Goal: Task Accomplishment & Management: Complete application form

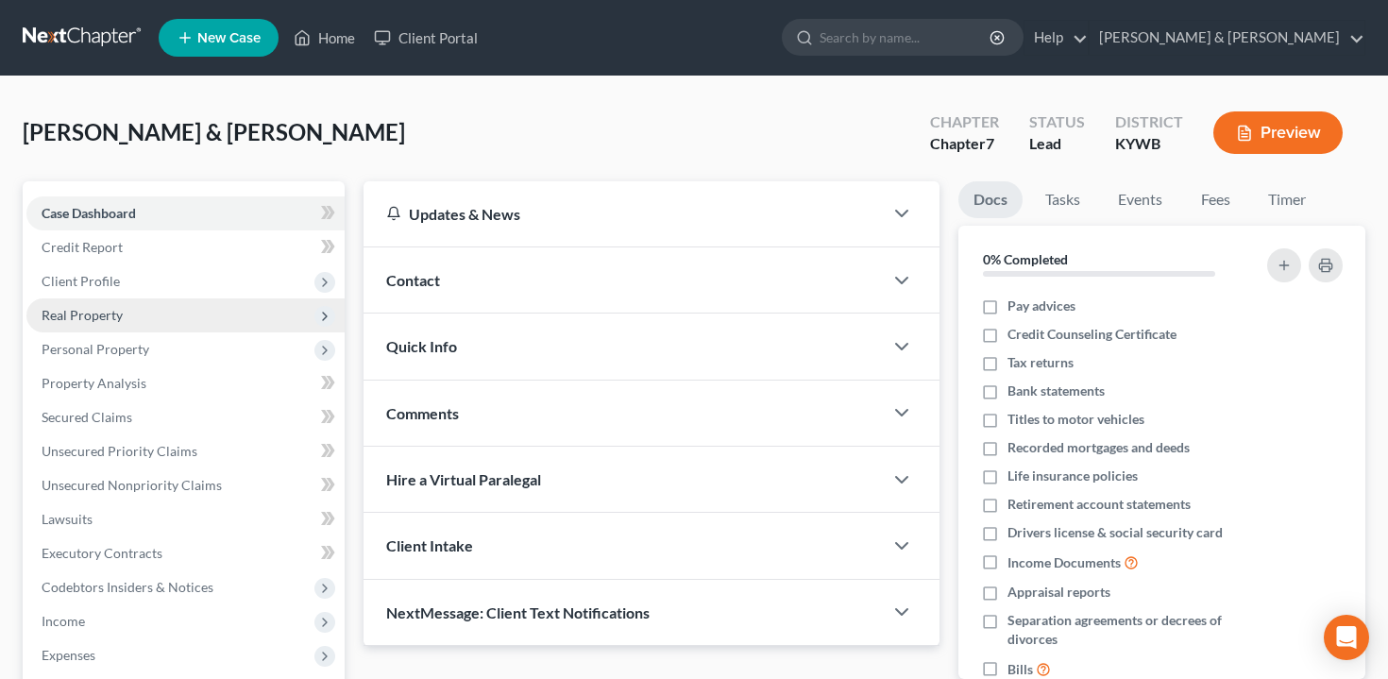
click at [183, 311] on span "Real Property" at bounding box center [185, 315] width 318 height 34
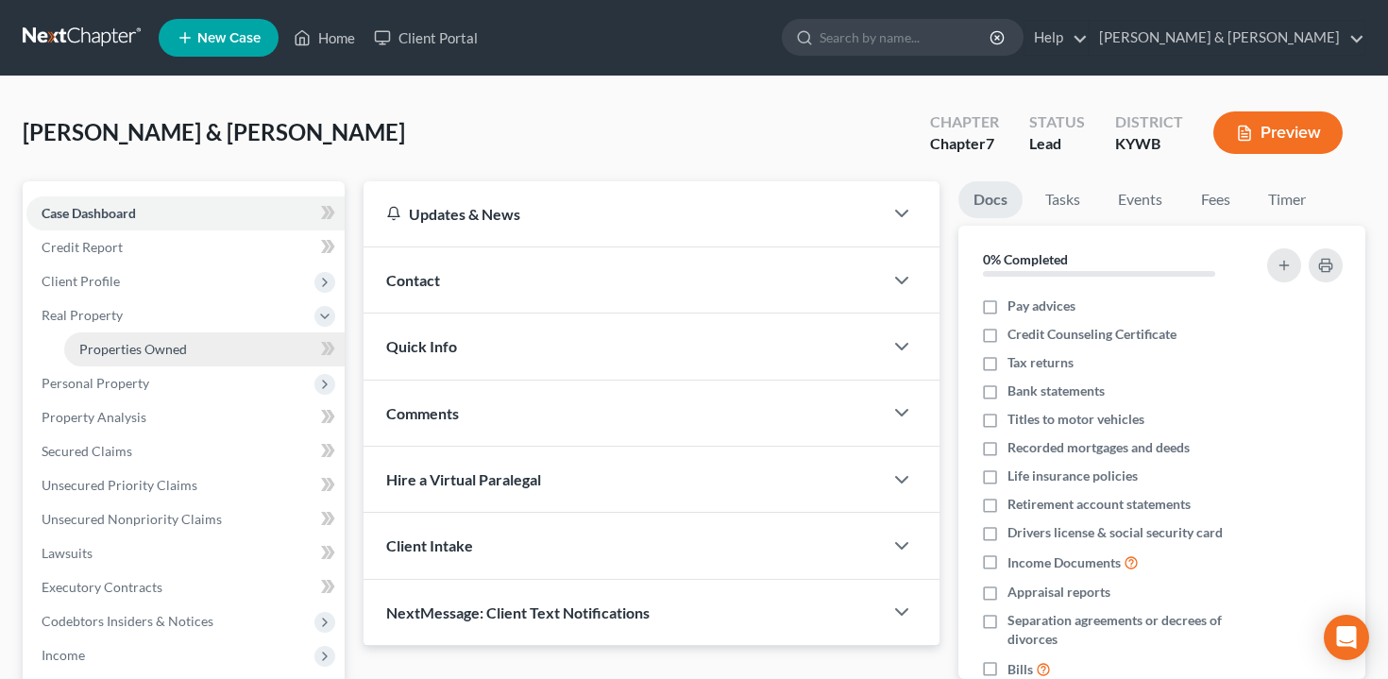
click at [183, 341] on span "Properties Owned" at bounding box center [133, 349] width 108 height 16
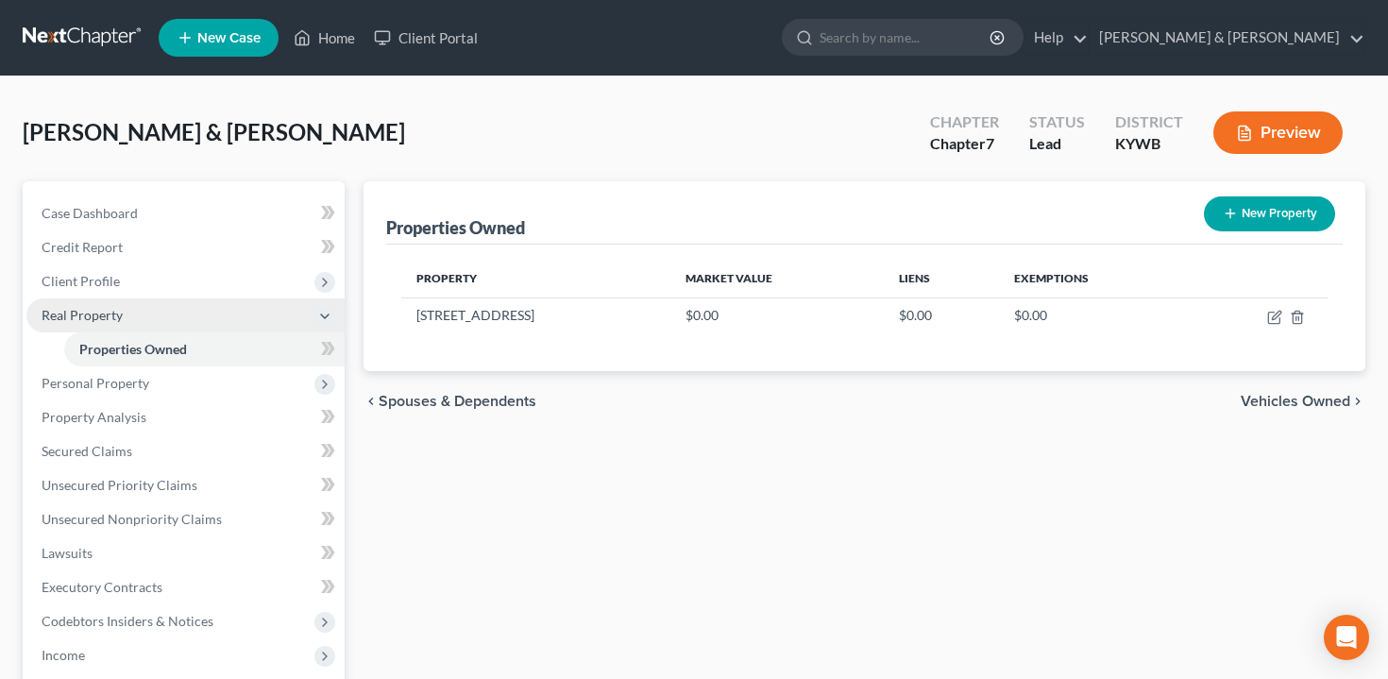
click at [146, 320] on span "Real Property" at bounding box center [185, 315] width 318 height 34
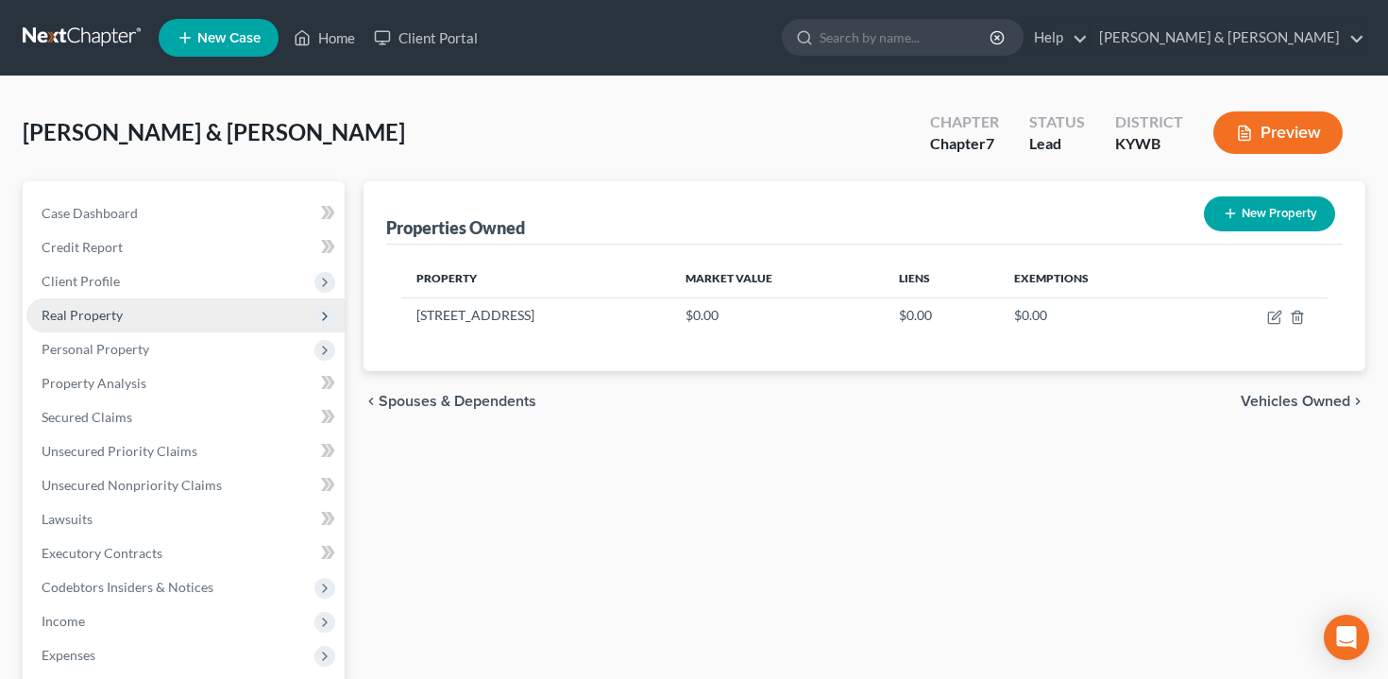
click at [146, 318] on span "Real Property" at bounding box center [185, 315] width 318 height 34
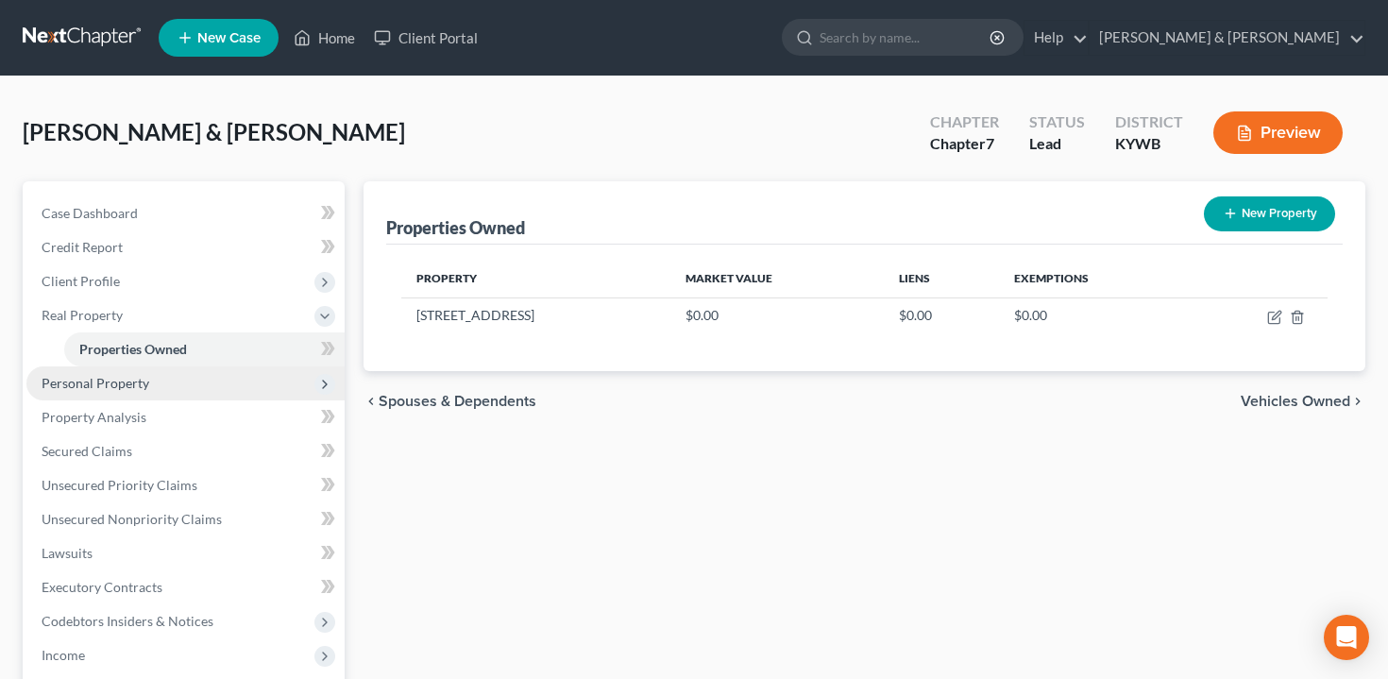
click at [179, 383] on span "Personal Property" at bounding box center [185, 383] width 318 height 34
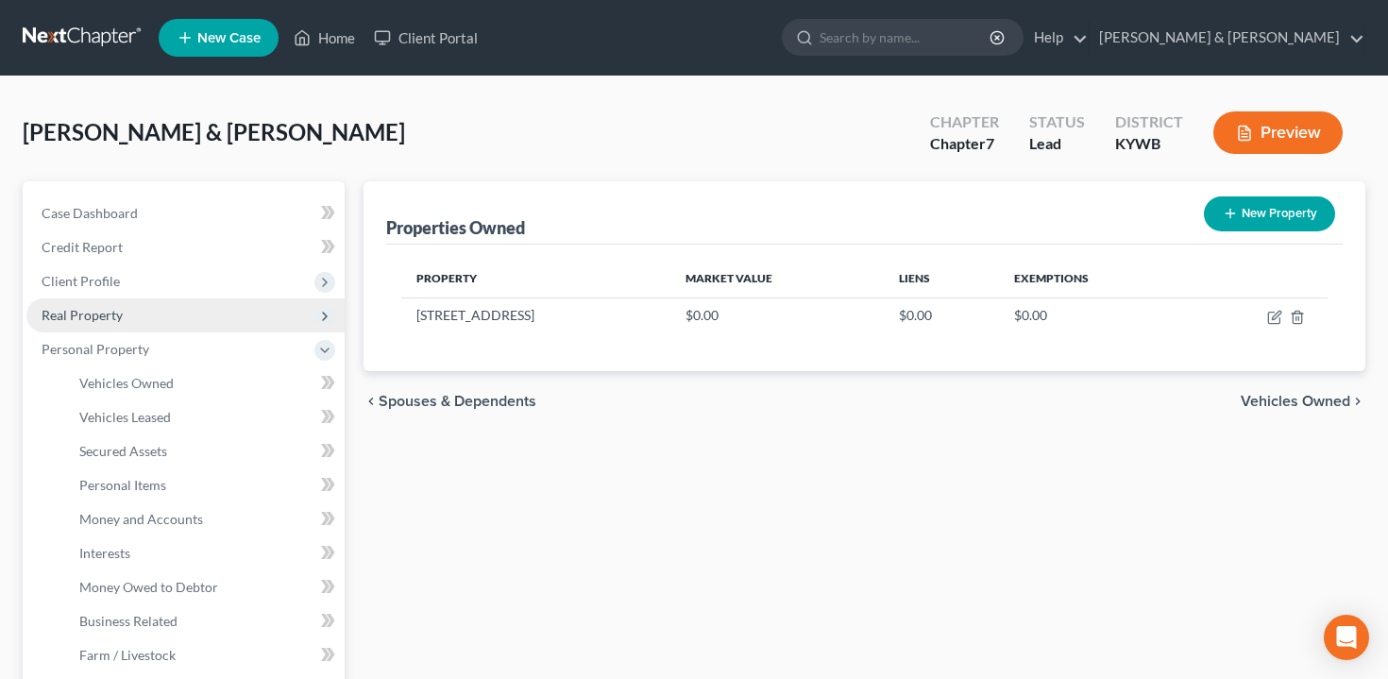
click at [178, 321] on span "Real Property" at bounding box center [185, 315] width 318 height 34
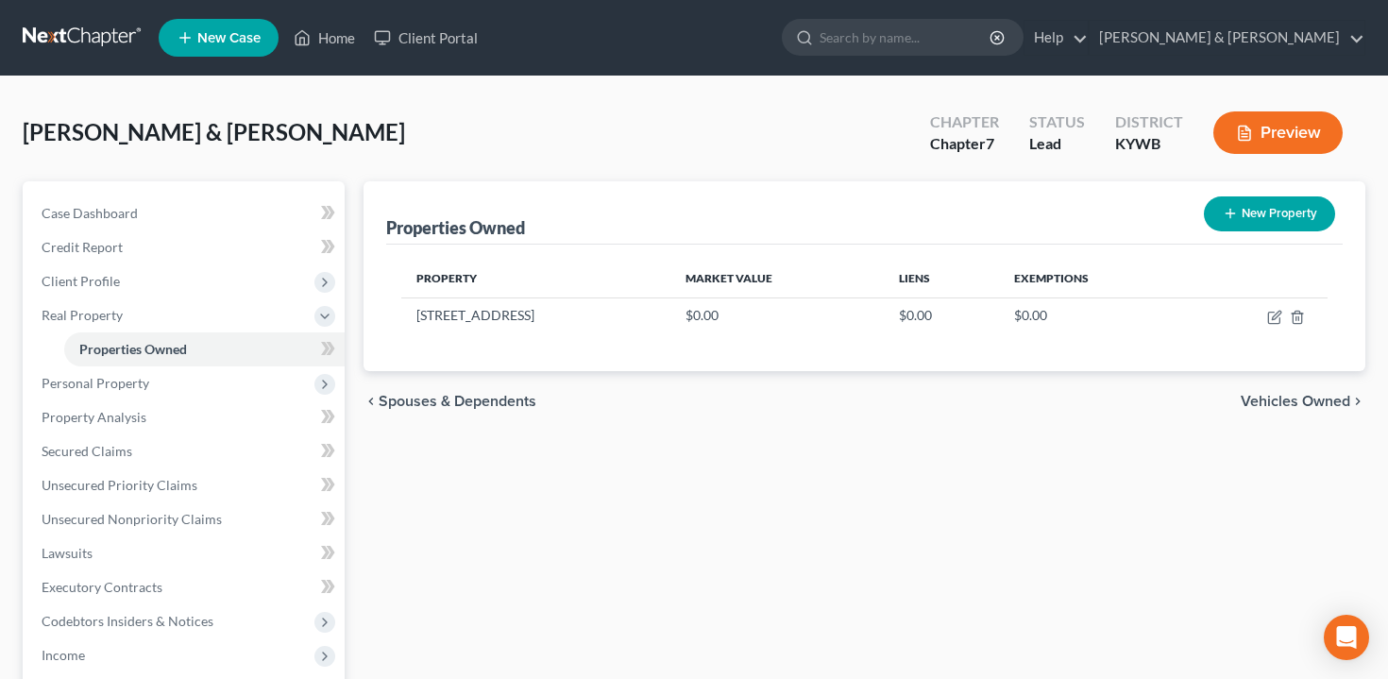
click at [1272, 142] on button "Preview" at bounding box center [1278, 132] width 129 height 43
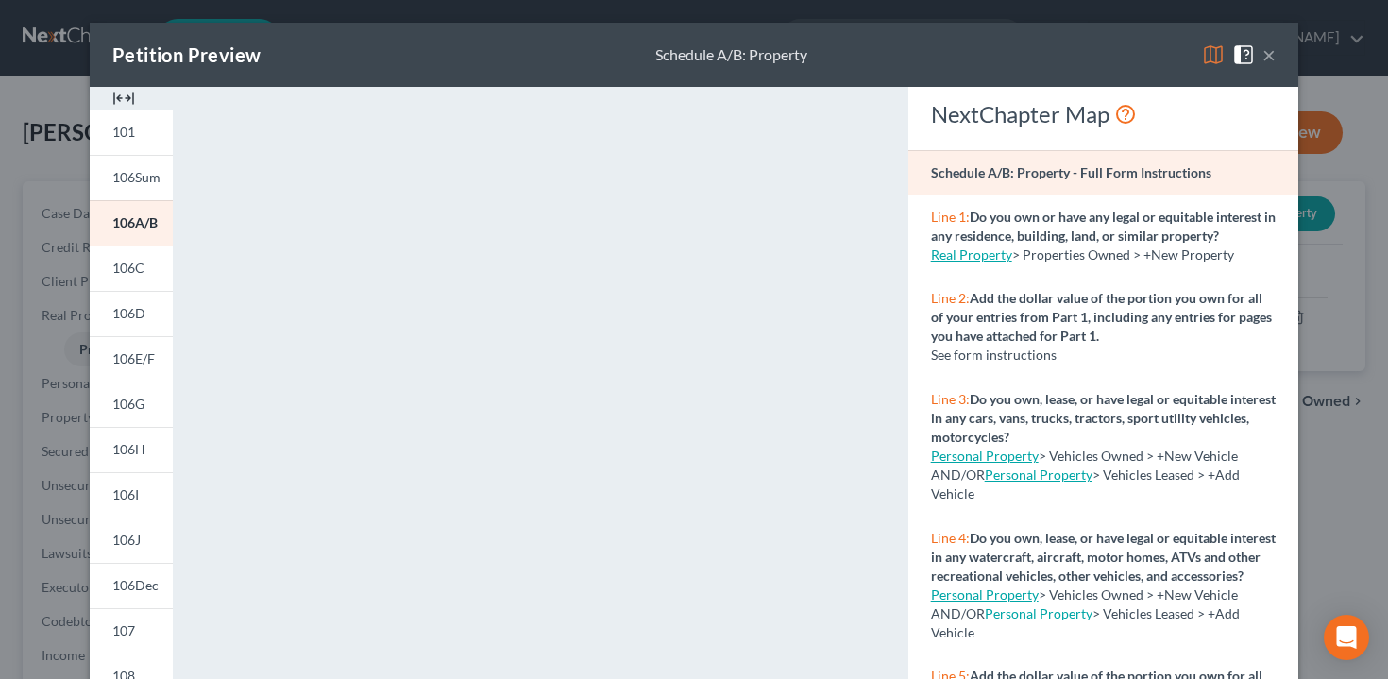
click at [38, 428] on div "Petition Preview Schedule A/B: Property × 101 106Sum 106A/B 106C 106D 106E/F 10…" at bounding box center [694, 339] width 1388 height 679
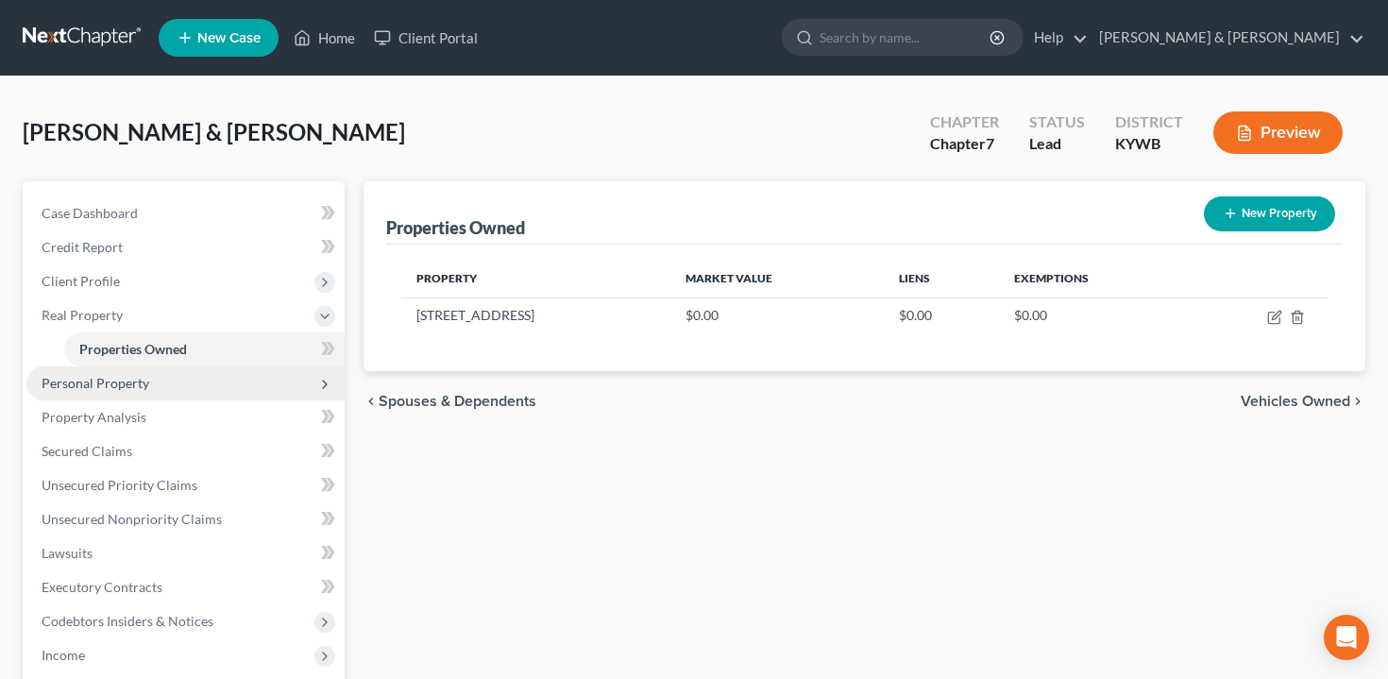
click at [249, 382] on span "Personal Property" at bounding box center [185, 383] width 318 height 34
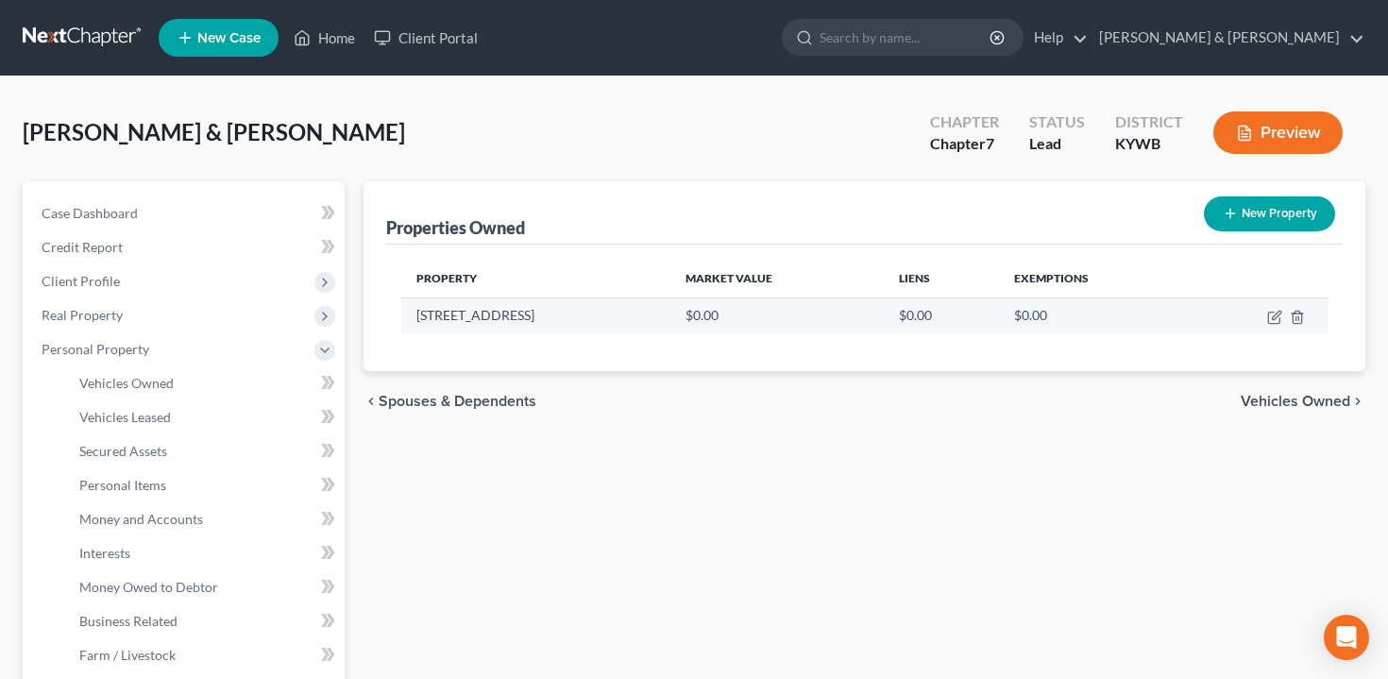
click at [1270, 328] on td at bounding box center [1259, 316] width 138 height 36
click at [1274, 319] on icon "button" at bounding box center [1275, 317] width 15 height 15
select select "18"
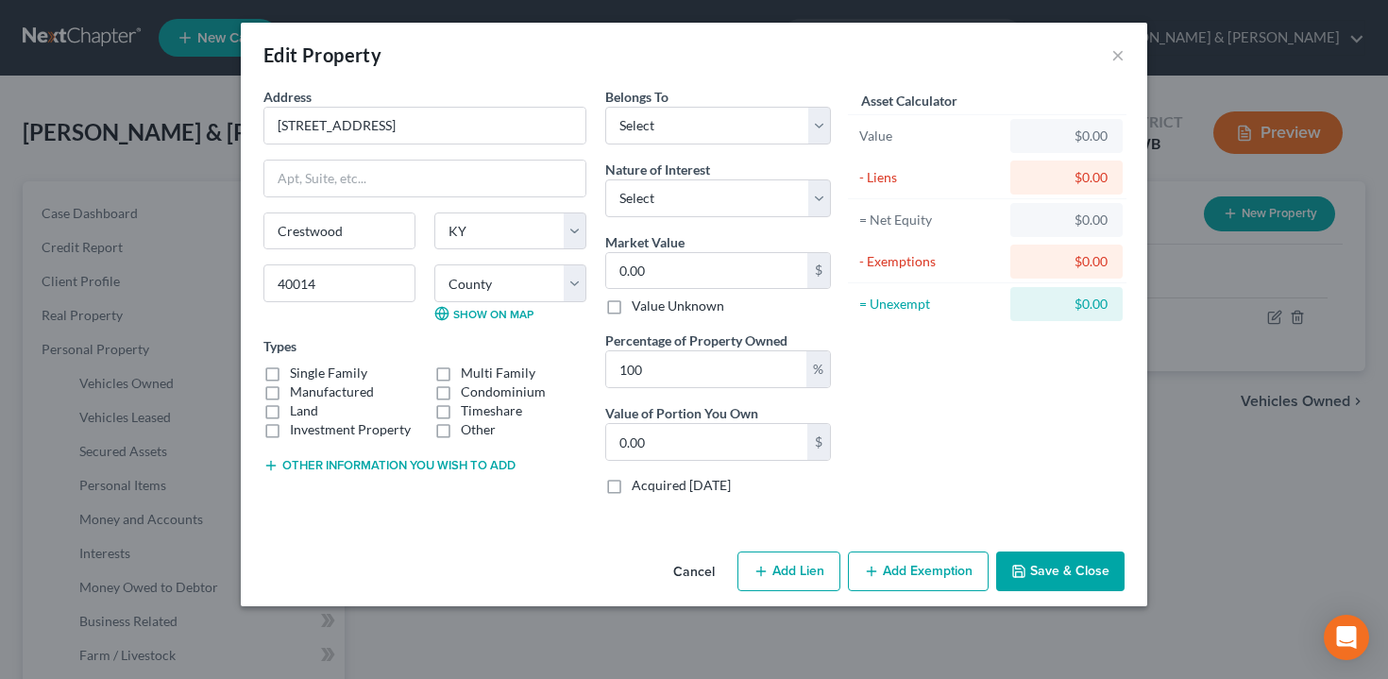
click at [1274, 378] on div "Edit Property × Address * [GEOGRAPHIC_DATA] [GEOGRAPHIC_DATA] [US_STATE][GEOGRA…" at bounding box center [694, 339] width 1388 height 679
click at [1118, 57] on button "×" at bounding box center [1118, 54] width 13 height 23
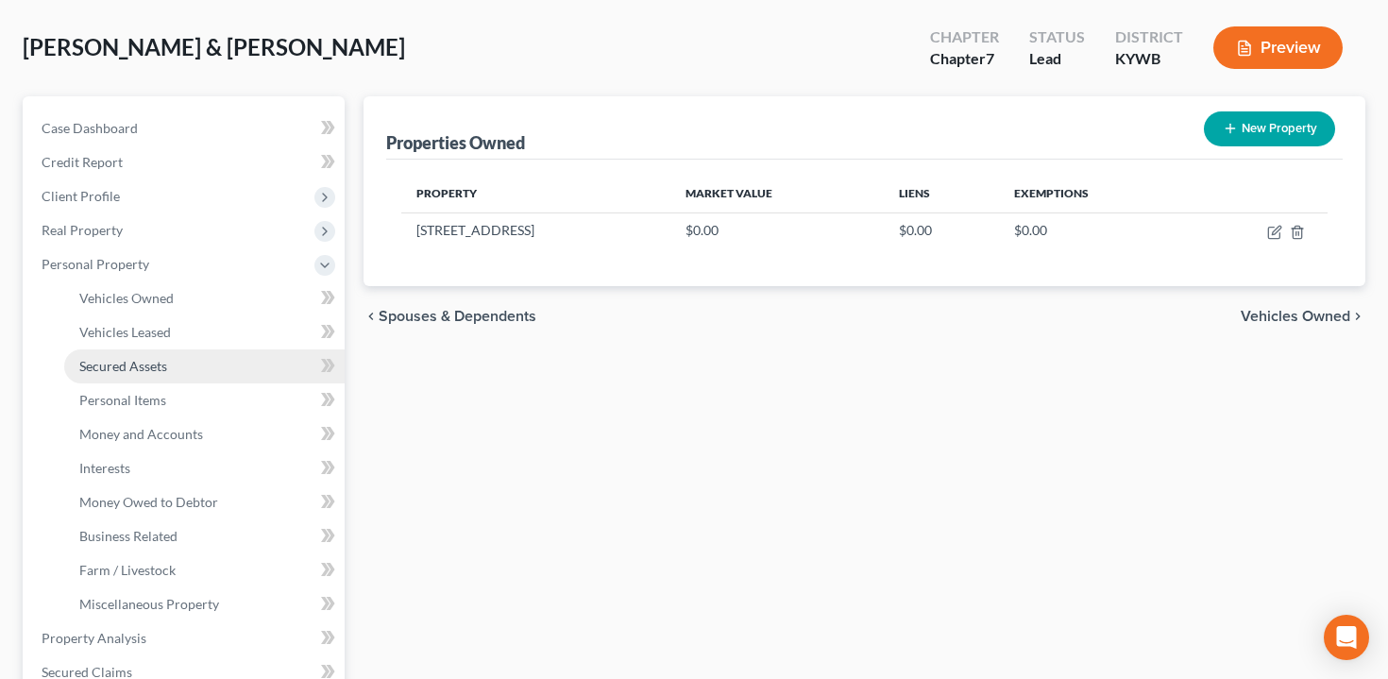
scroll to position [95, 0]
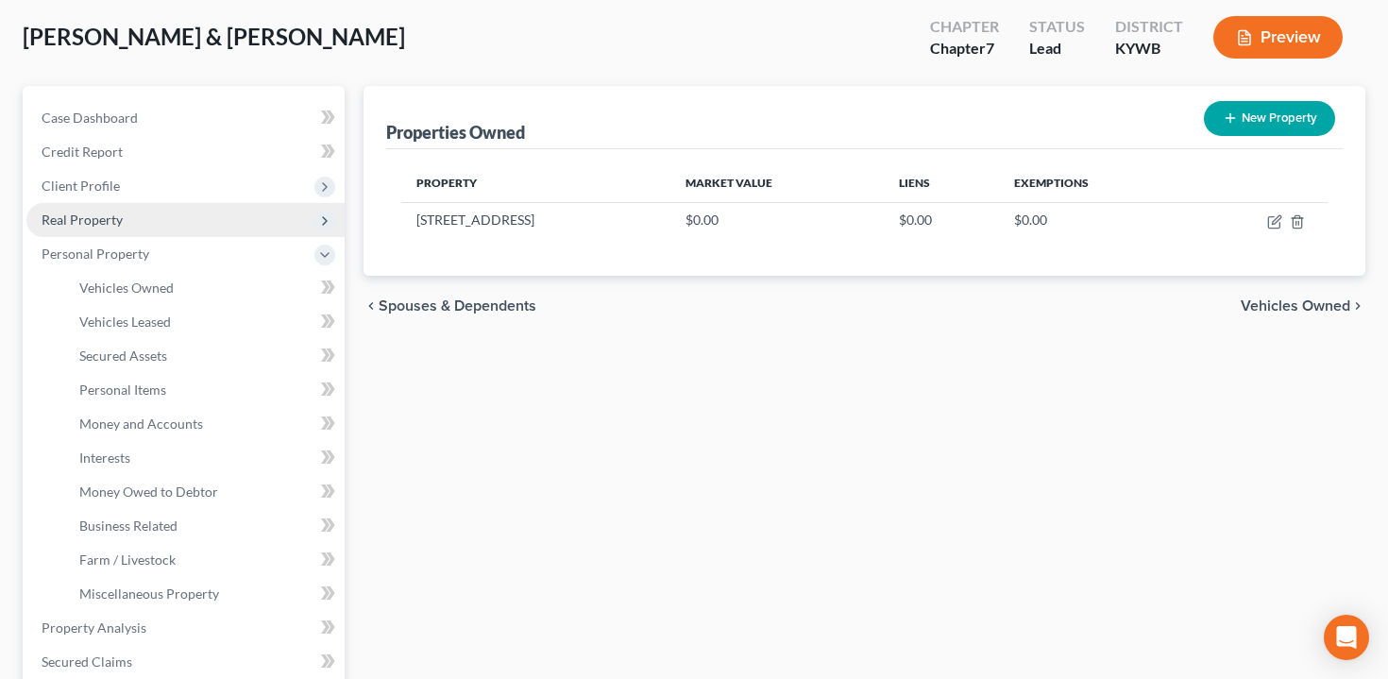
click at [210, 215] on span "Real Property" at bounding box center [185, 220] width 318 height 34
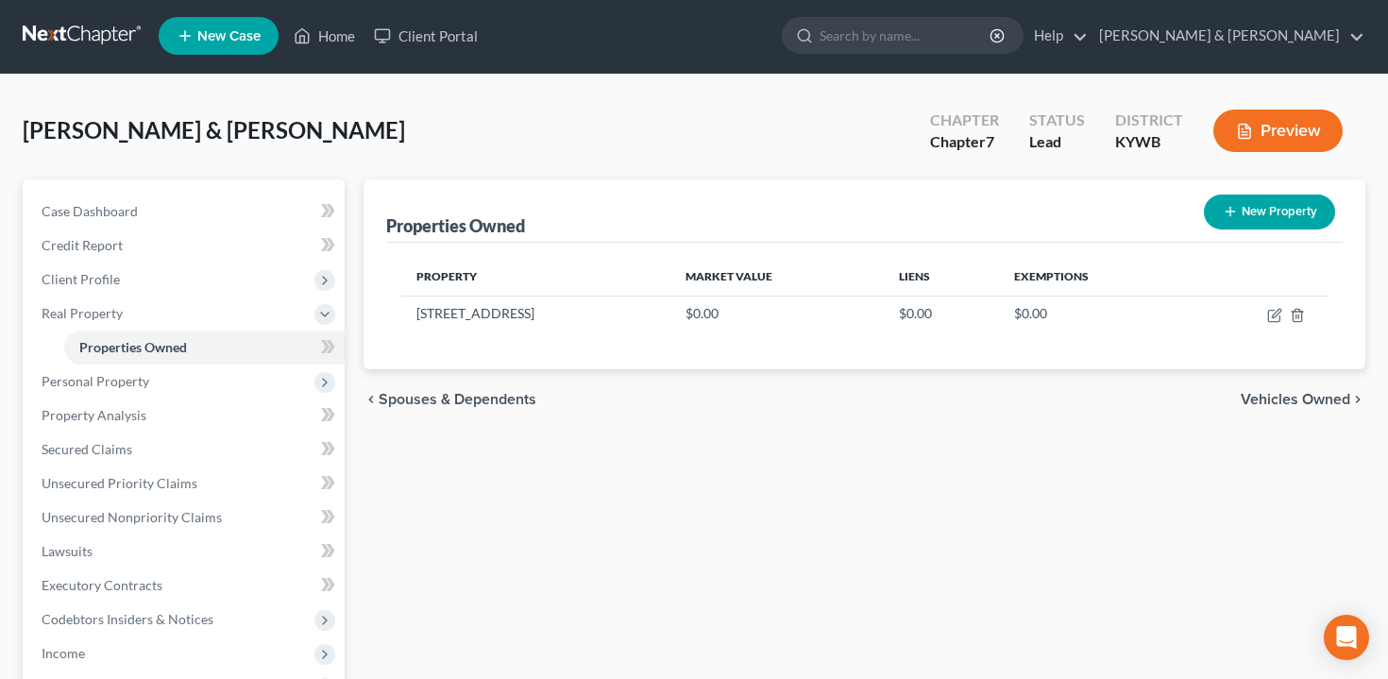
scroll to position [5, 0]
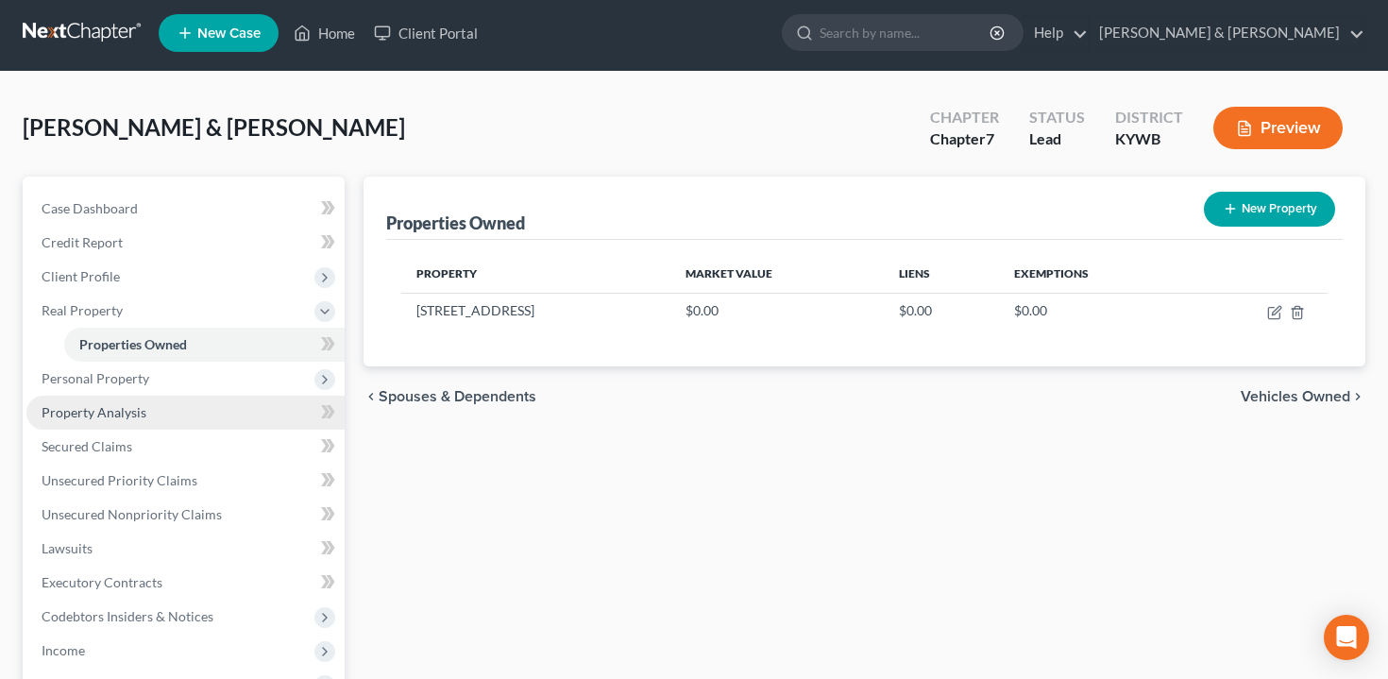
click at [207, 411] on link "Property Analysis" at bounding box center [185, 413] width 318 height 34
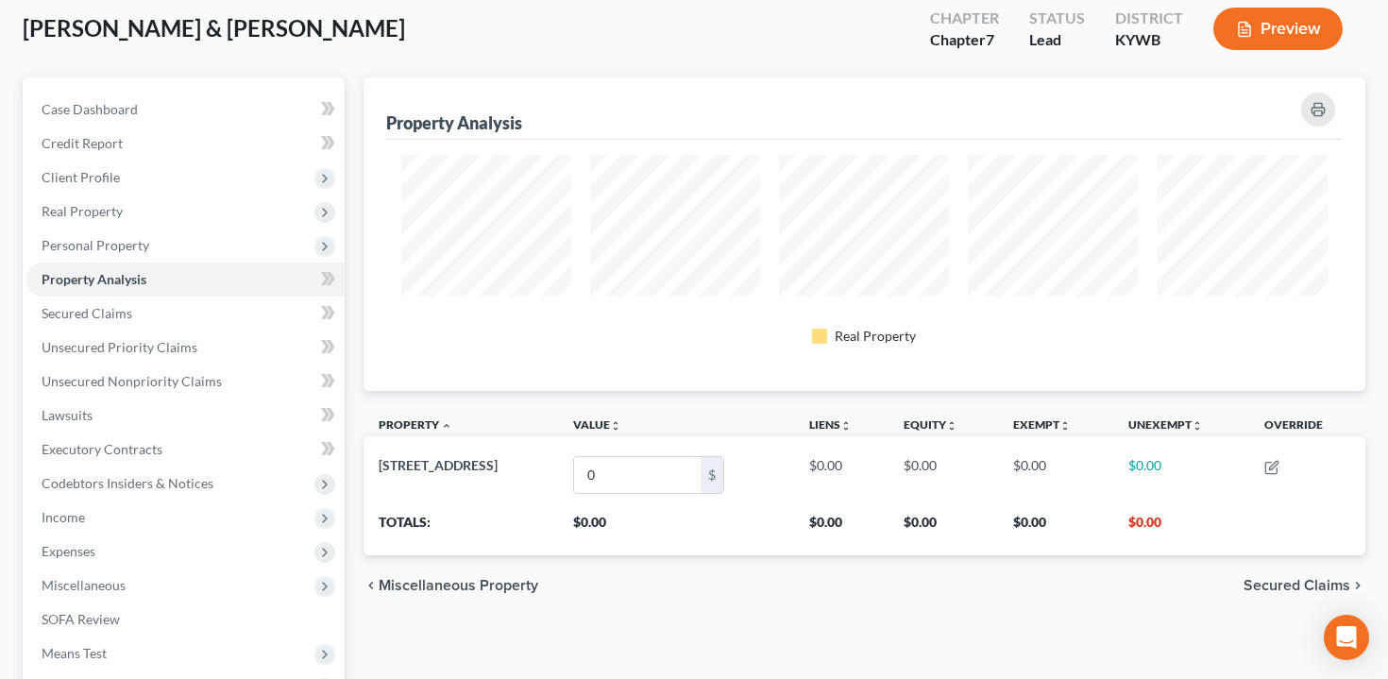
scroll to position [106, 0]
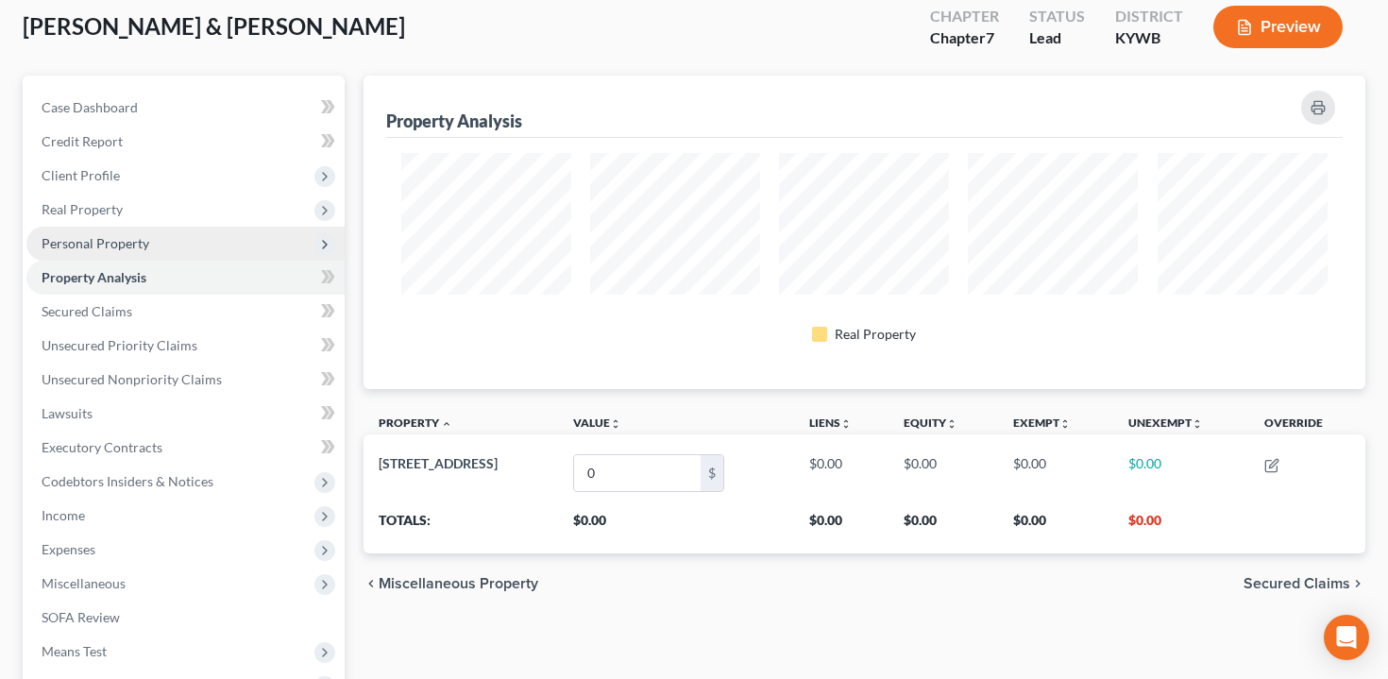
click at [182, 238] on span "Personal Property" at bounding box center [185, 244] width 318 height 34
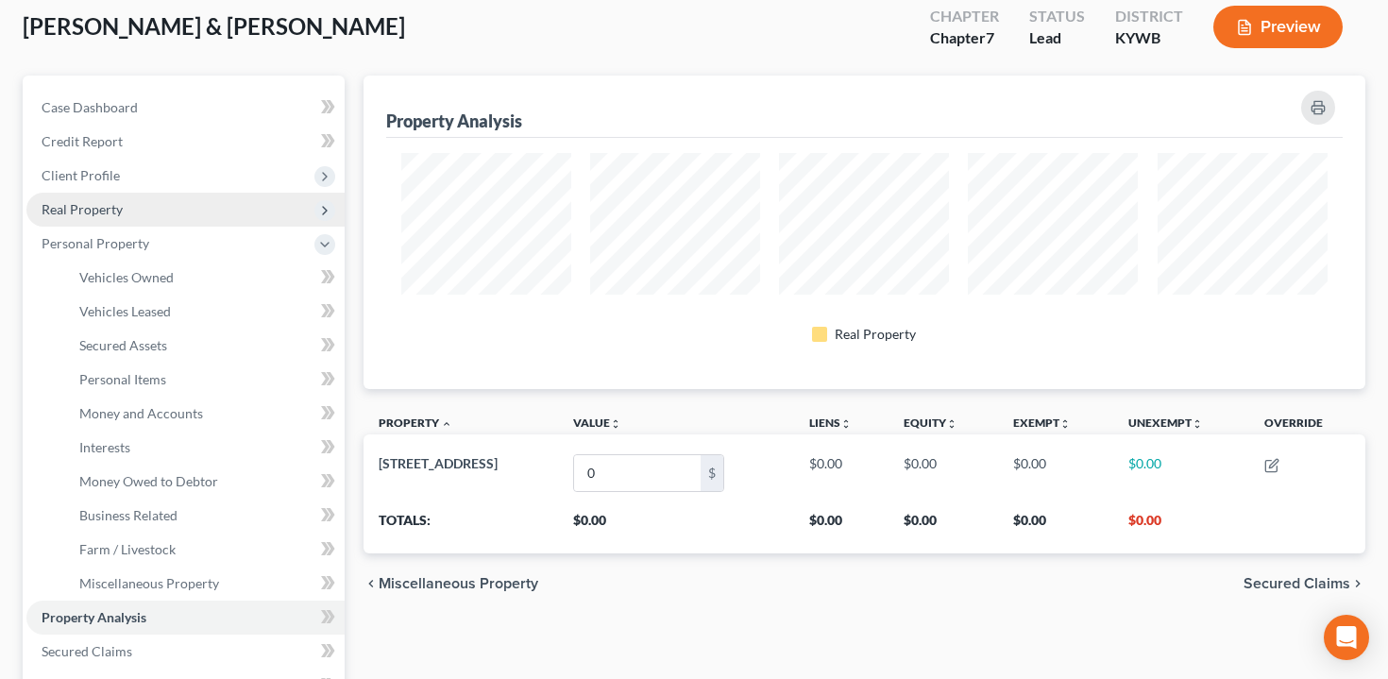
click at [112, 204] on span "Real Property" at bounding box center [82, 209] width 81 height 16
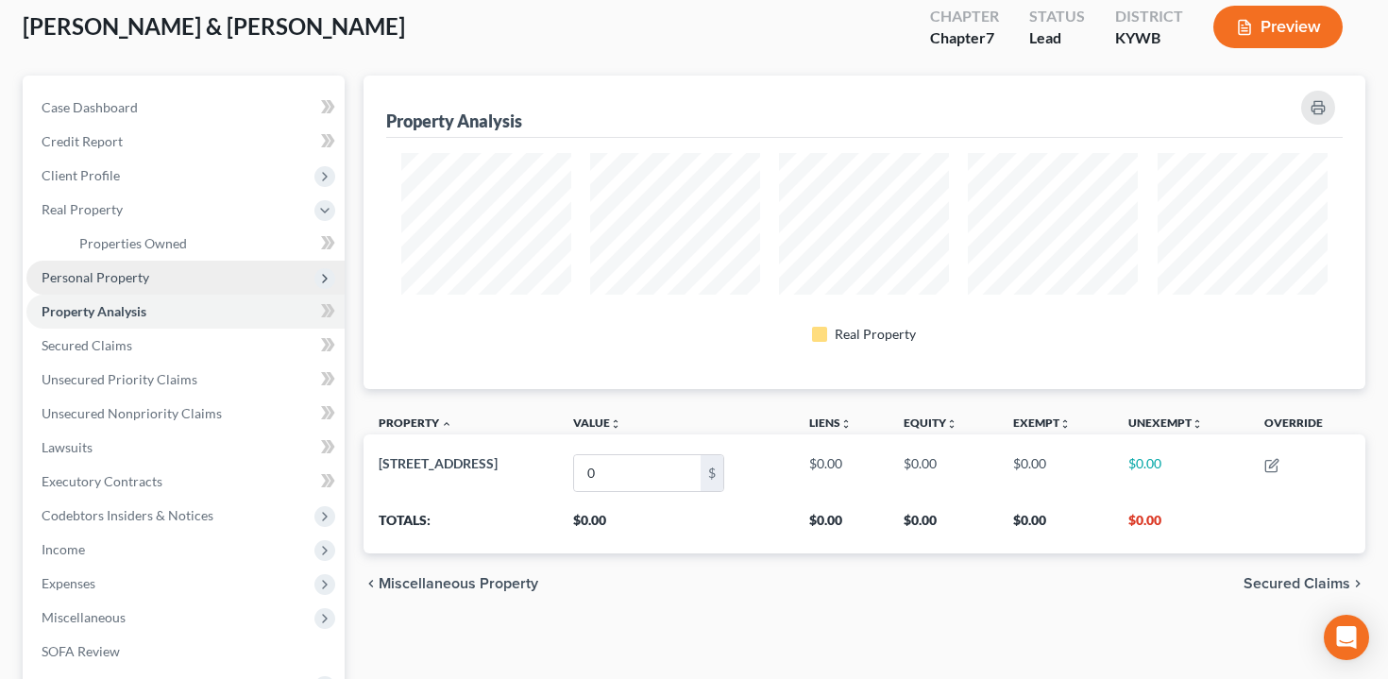
click at [129, 264] on span "Personal Property" at bounding box center [185, 278] width 318 height 34
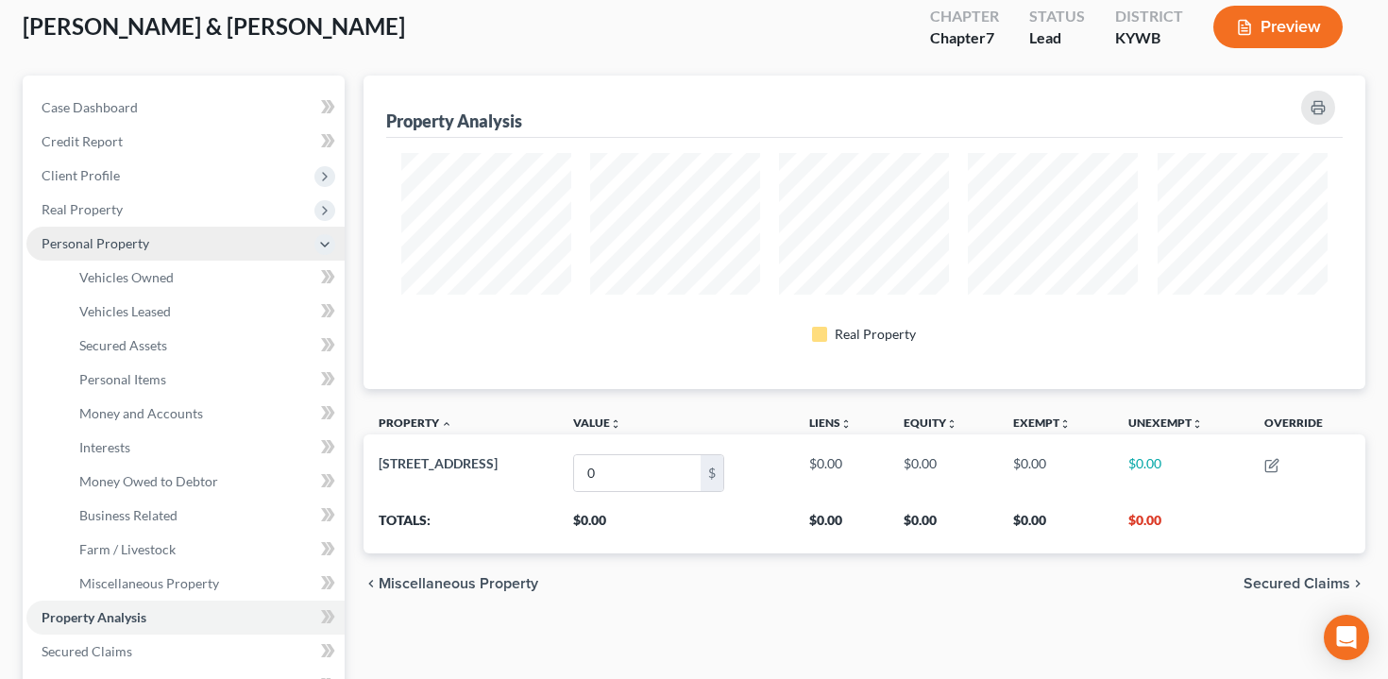
click at [135, 250] on span "Personal Property" at bounding box center [96, 243] width 108 height 16
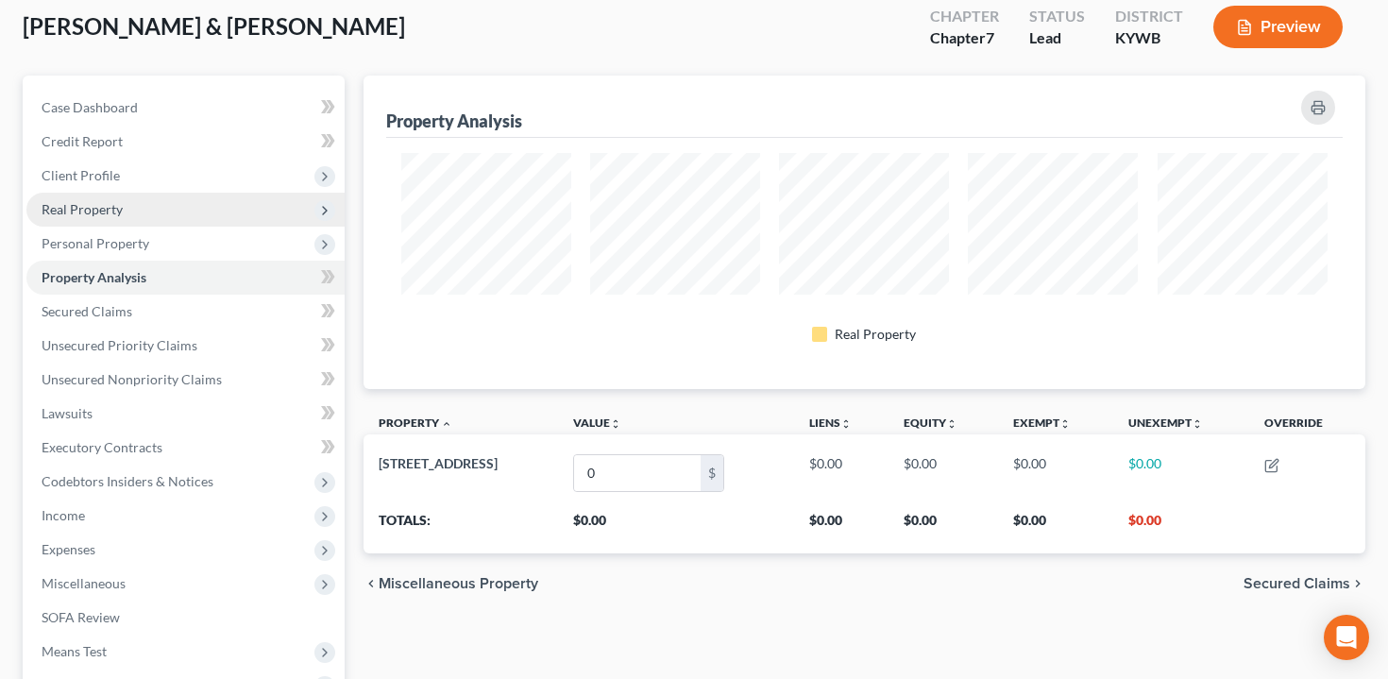
click at [138, 205] on span "Real Property" at bounding box center [185, 210] width 318 height 34
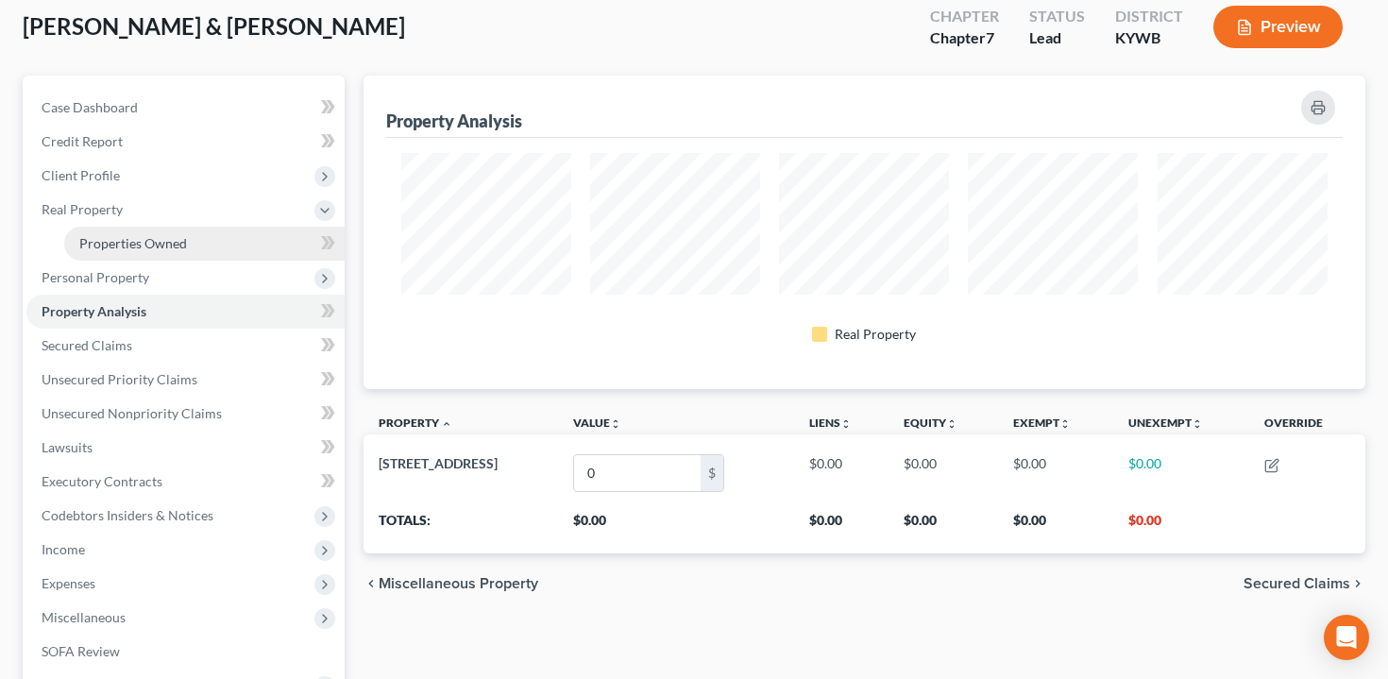
click at [187, 238] on link "Properties Owned" at bounding box center [204, 244] width 281 height 34
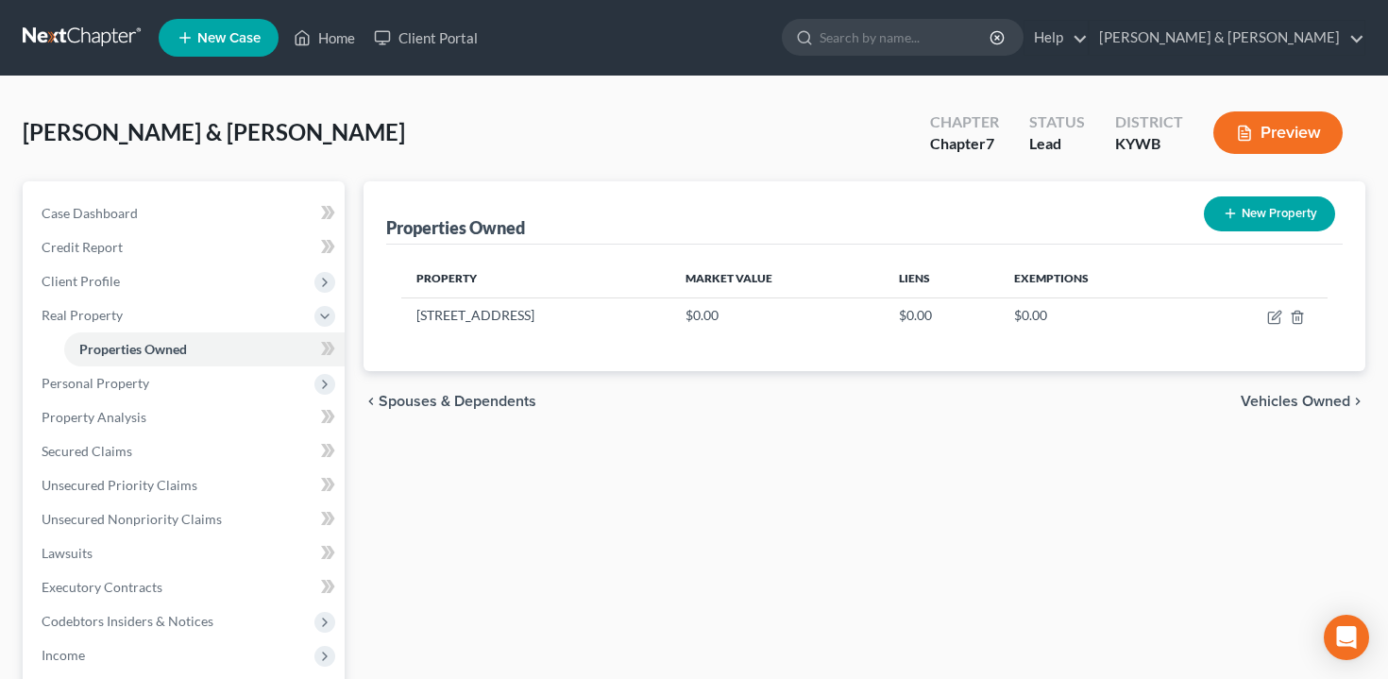
click at [1332, 213] on button "New Property" at bounding box center [1269, 213] width 131 height 35
select select "18"
select select "92"
select select "2"
select select "0"
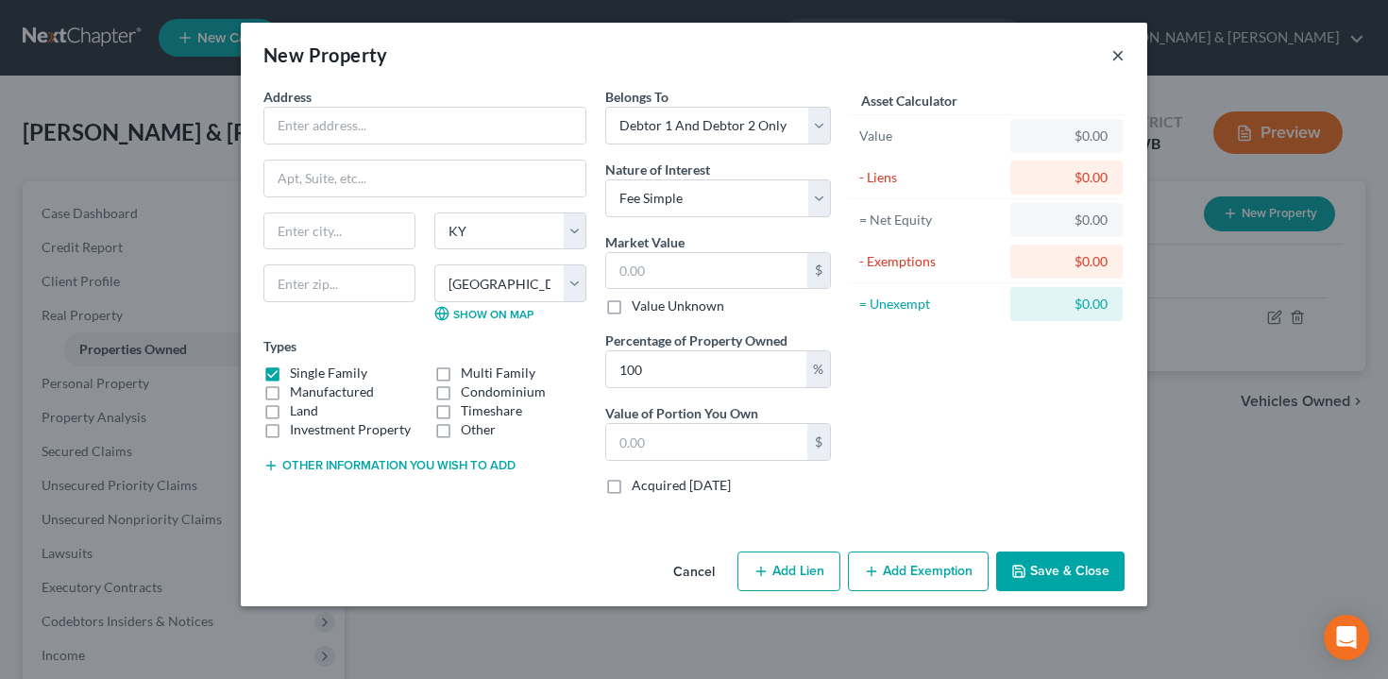
click at [1119, 53] on button "×" at bounding box center [1118, 54] width 13 height 23
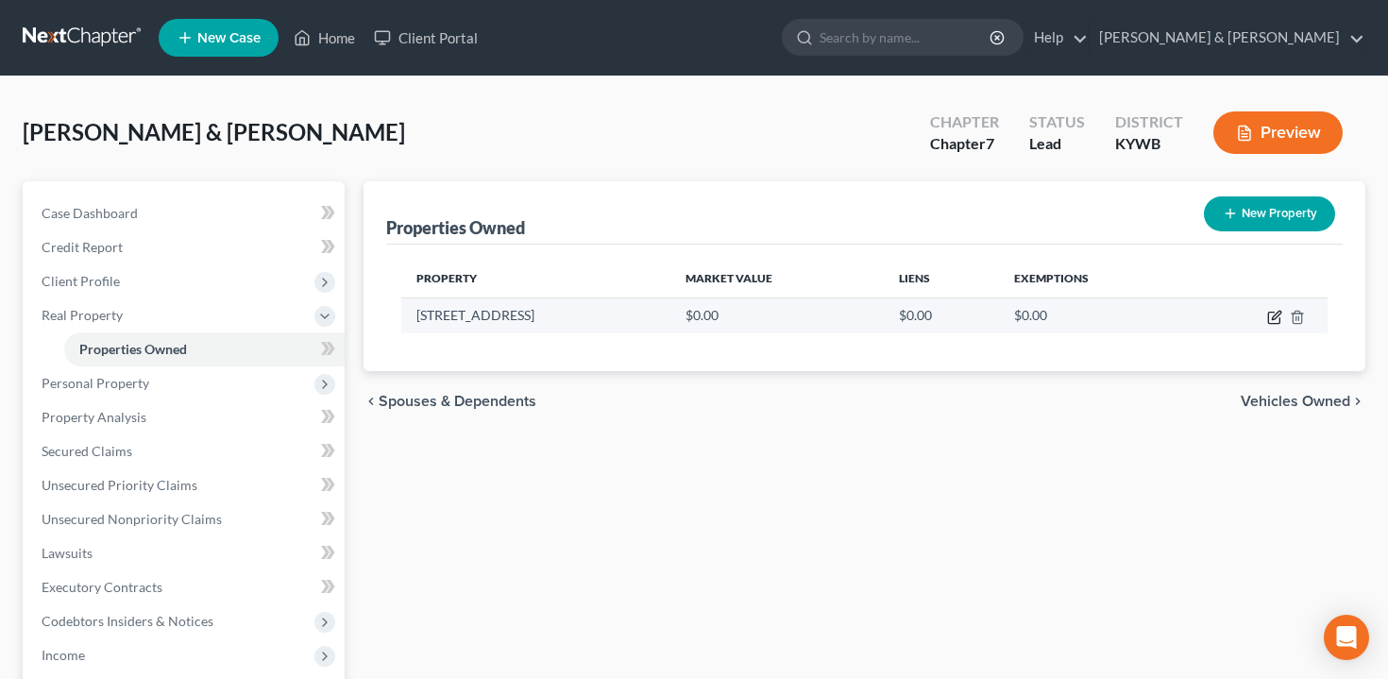
click at [1277, 315] on icon "button" at bounding box center [1276, 315] width 9 height 9
select select "18"
select select "92"
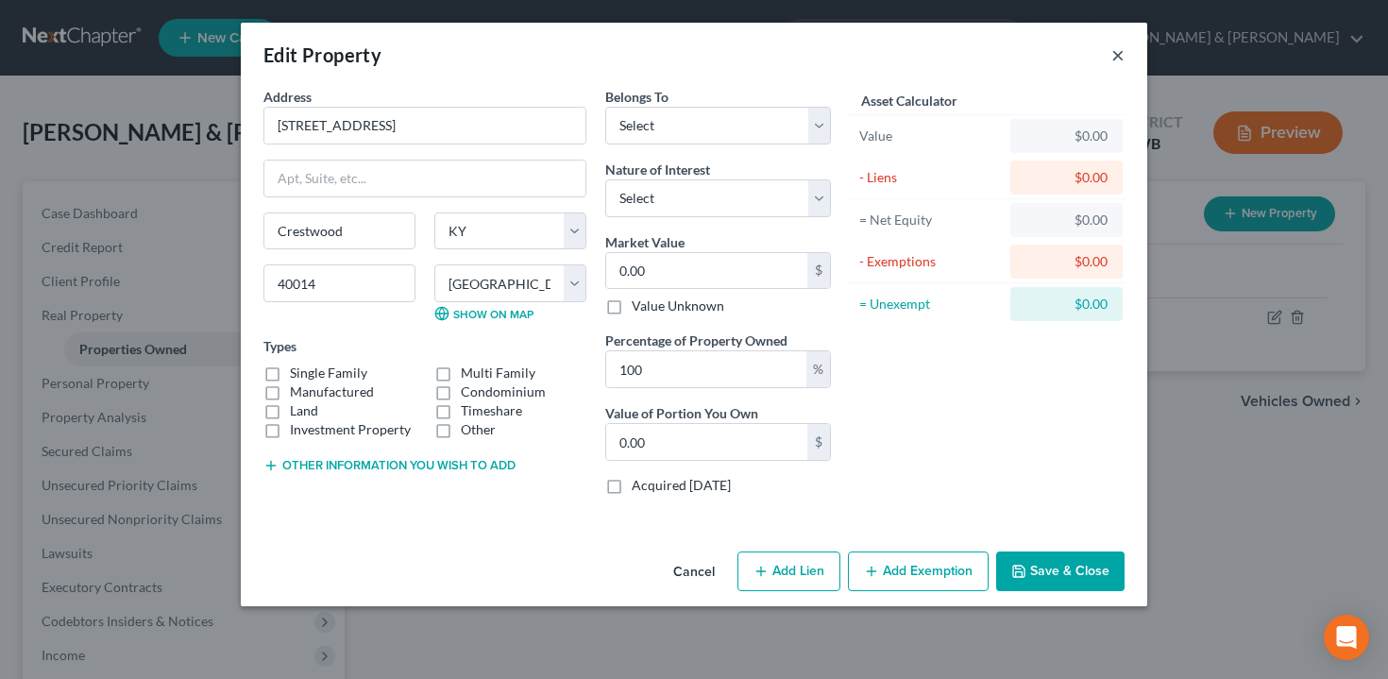
click at [1118, 57] on button "×" at bounding box center [1118, 54] width 13 height 23
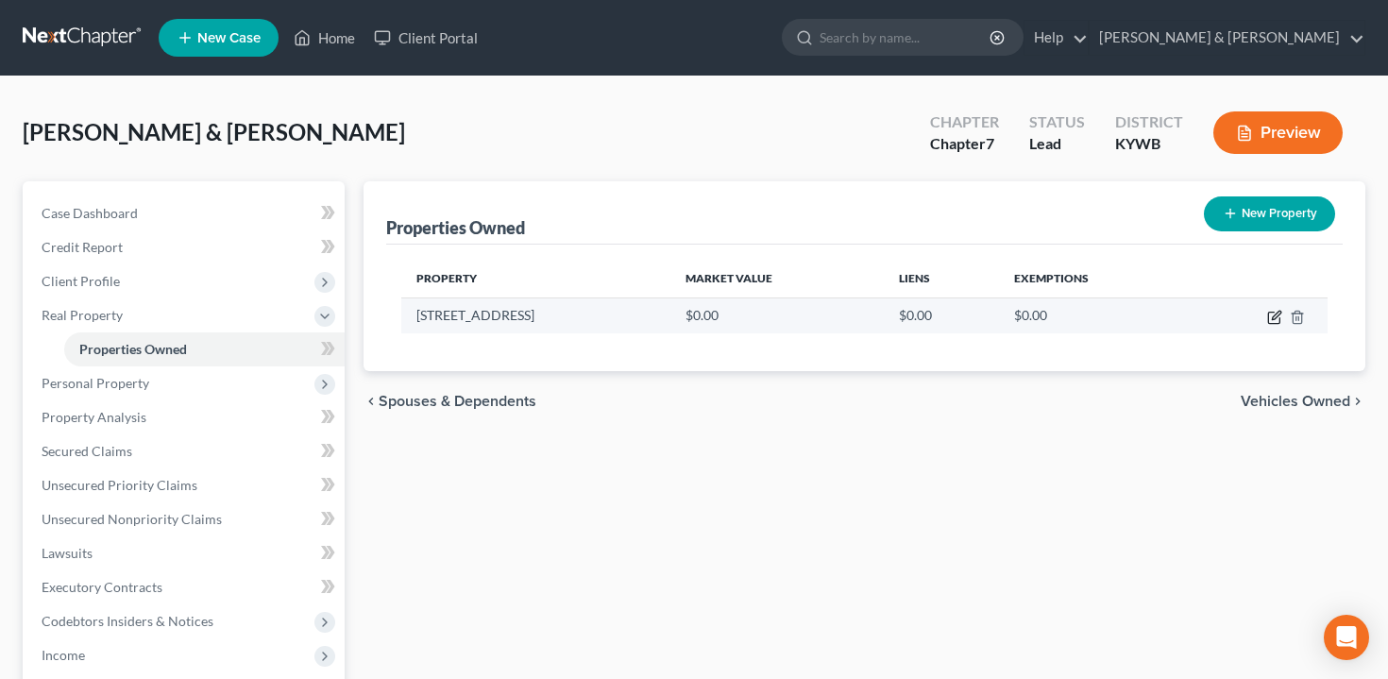
click at [1275, 319] on icon "button" at bounding box center [1275, 317] width 15 height 15
select select "18"
select select "92"
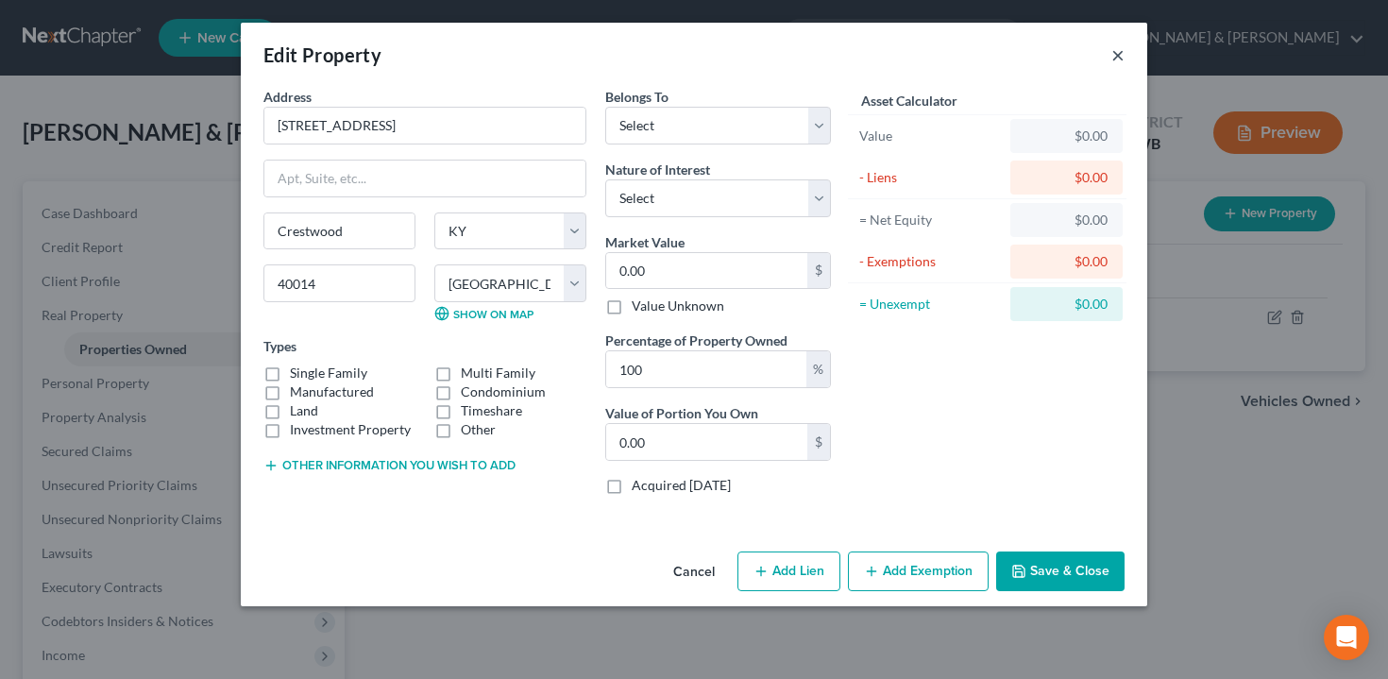
click at [1116, 48] on button "×" at bounding box center [1118, 54] width 13 height 23
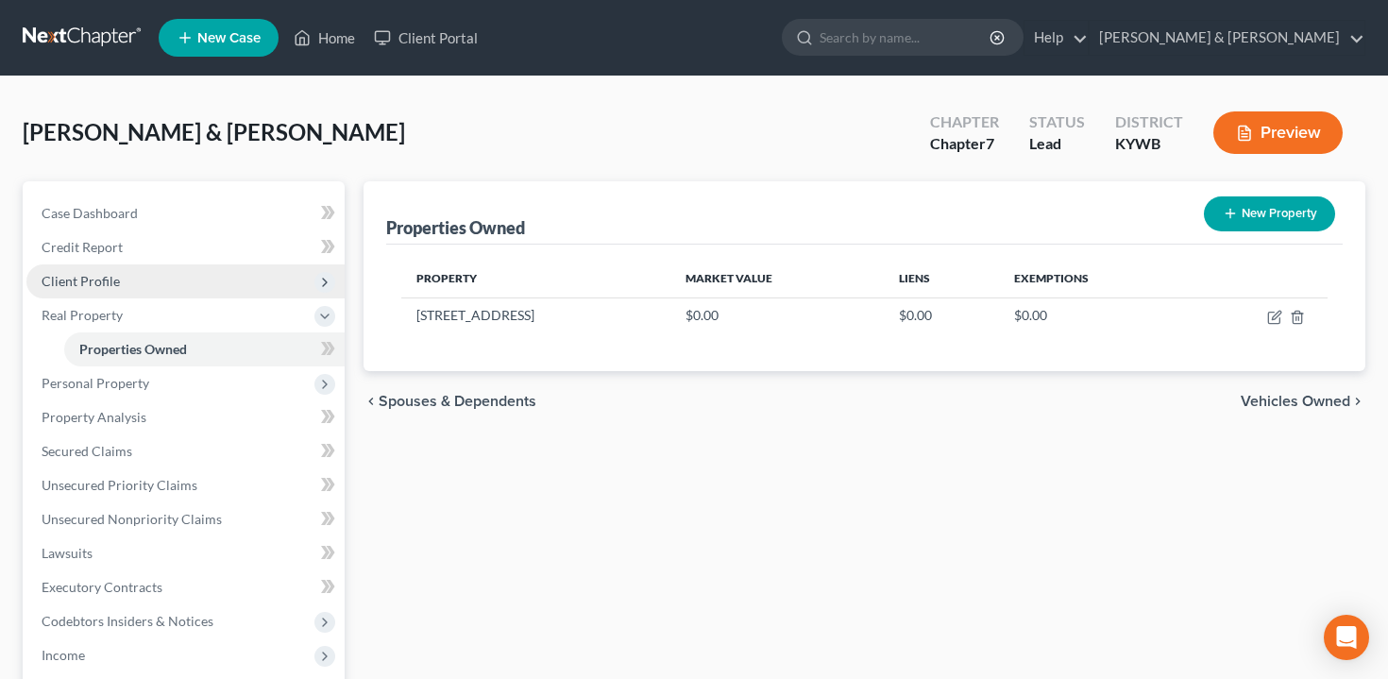
click at [218, 274] on span "Client Profile" at bounding box center [185, 281] width 318 height 34
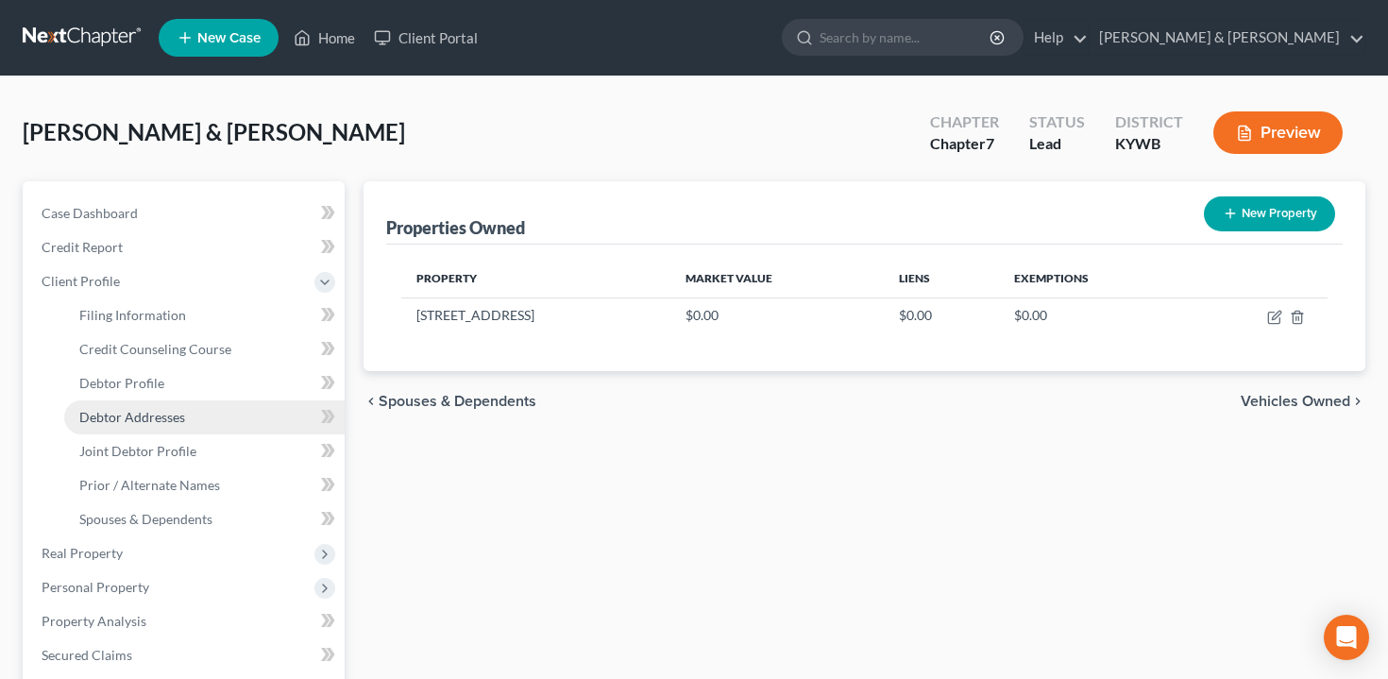
click at [224, 421] on link "Debtor Addresses" at bounding box center [204, 417] width 281 height 34
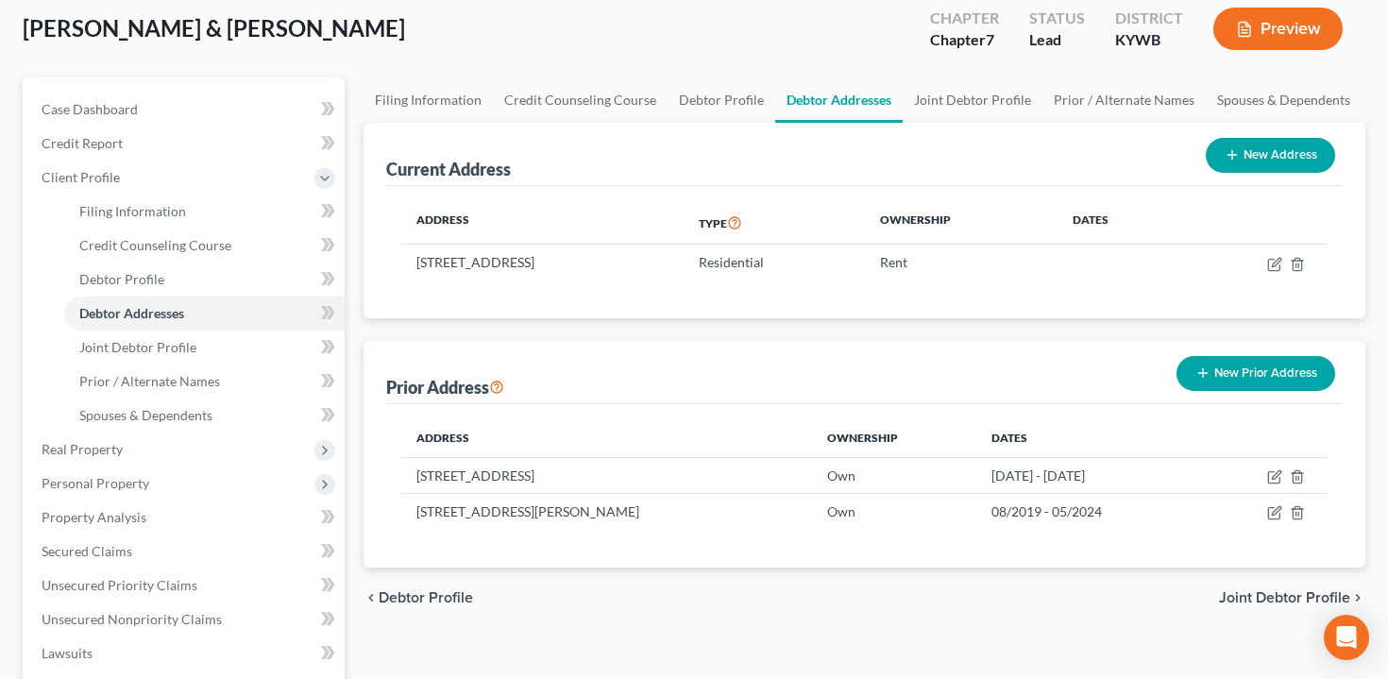
scroll to position [106, 0]
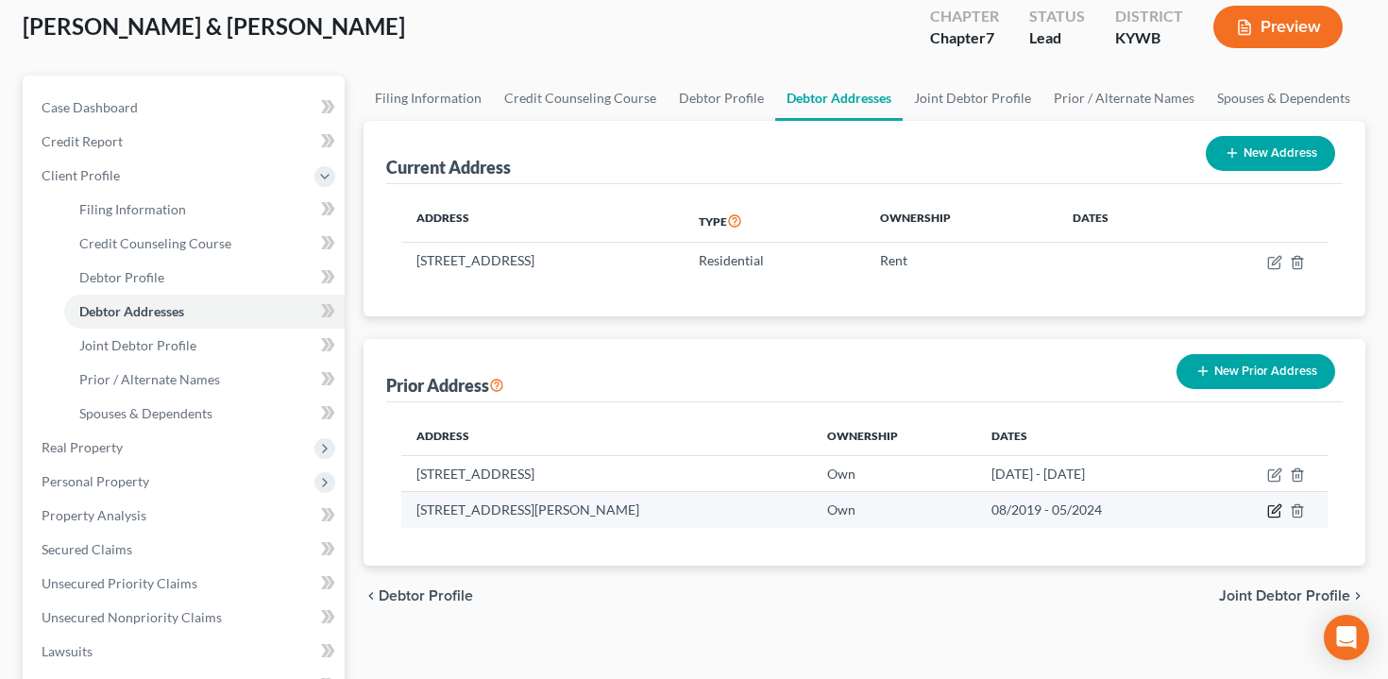
click at [1275, 505] on icon "button" at bounding box center [1275, 510] width 15 height 15
select select "18"
select select "92"
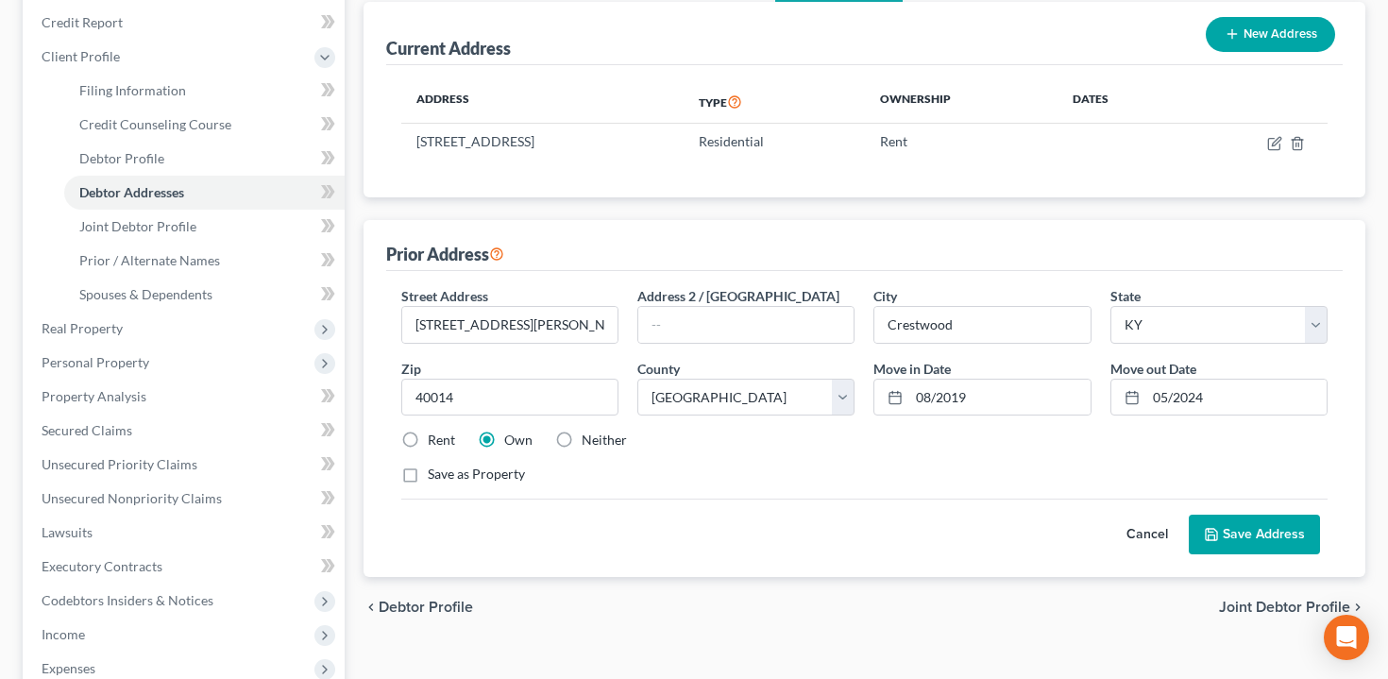
scroll to position [227, 0]
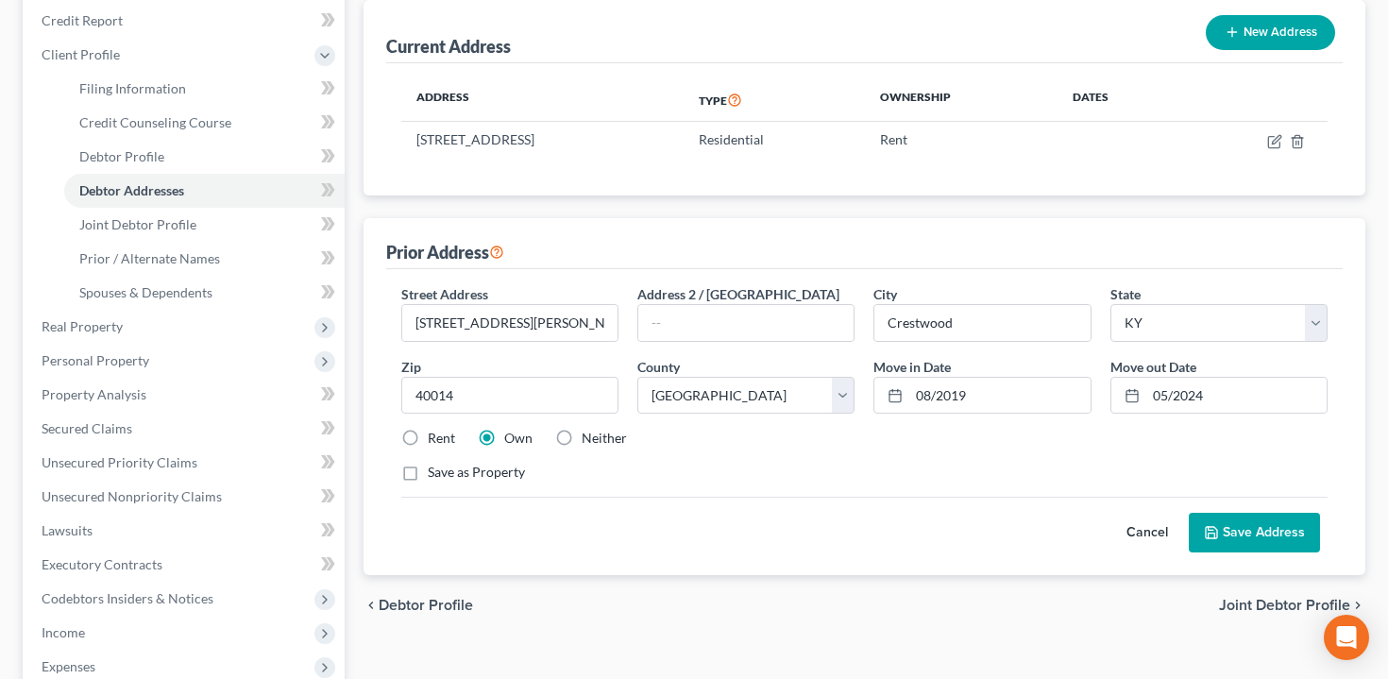
click at [502, 475] on label "Save as Property" at bounding box center [476, 472] width 97 height 19
click at [448, 475] on input "Save as Property" at bounding box center [441, 469] width 12 height 12
checkbox input "true"
click at [1235, 524] on button "Save Address" at bounding box center [1254, 533] width 131 height 40
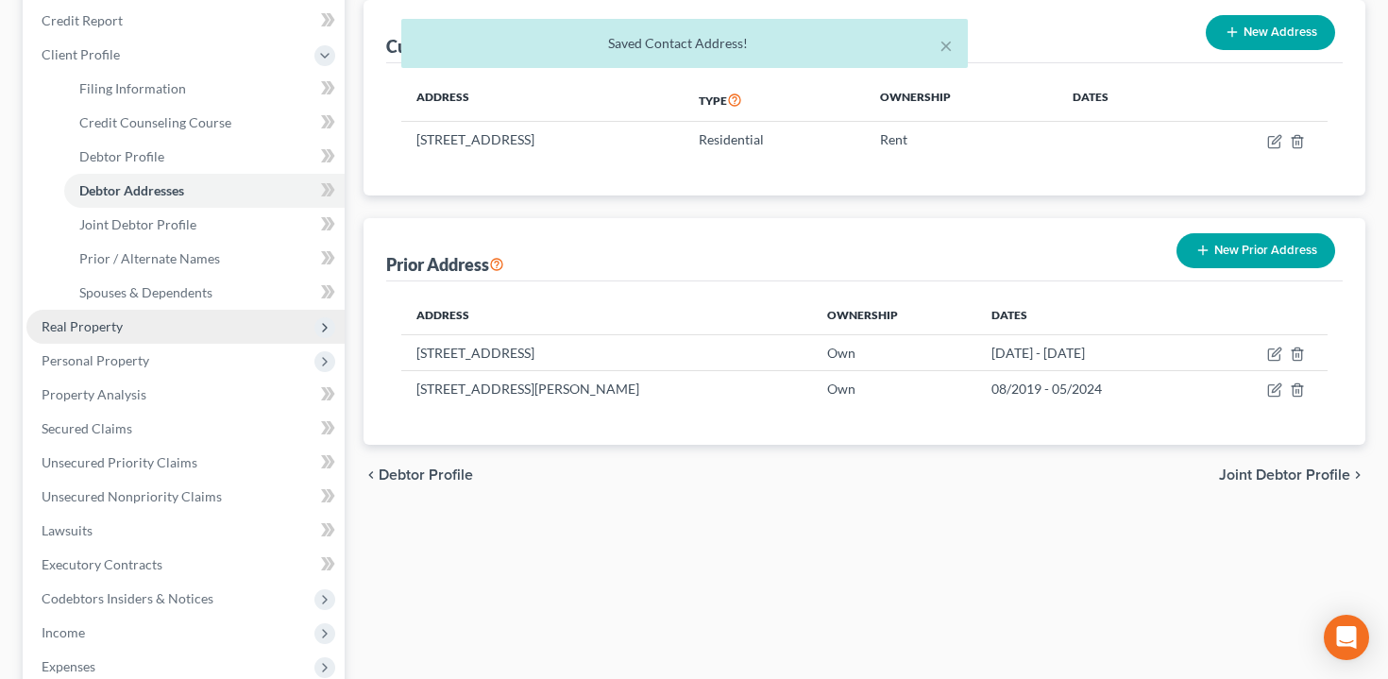
click at [138, 324] on span "Real Property" at bounding box center [185, 327] width 318 height 34
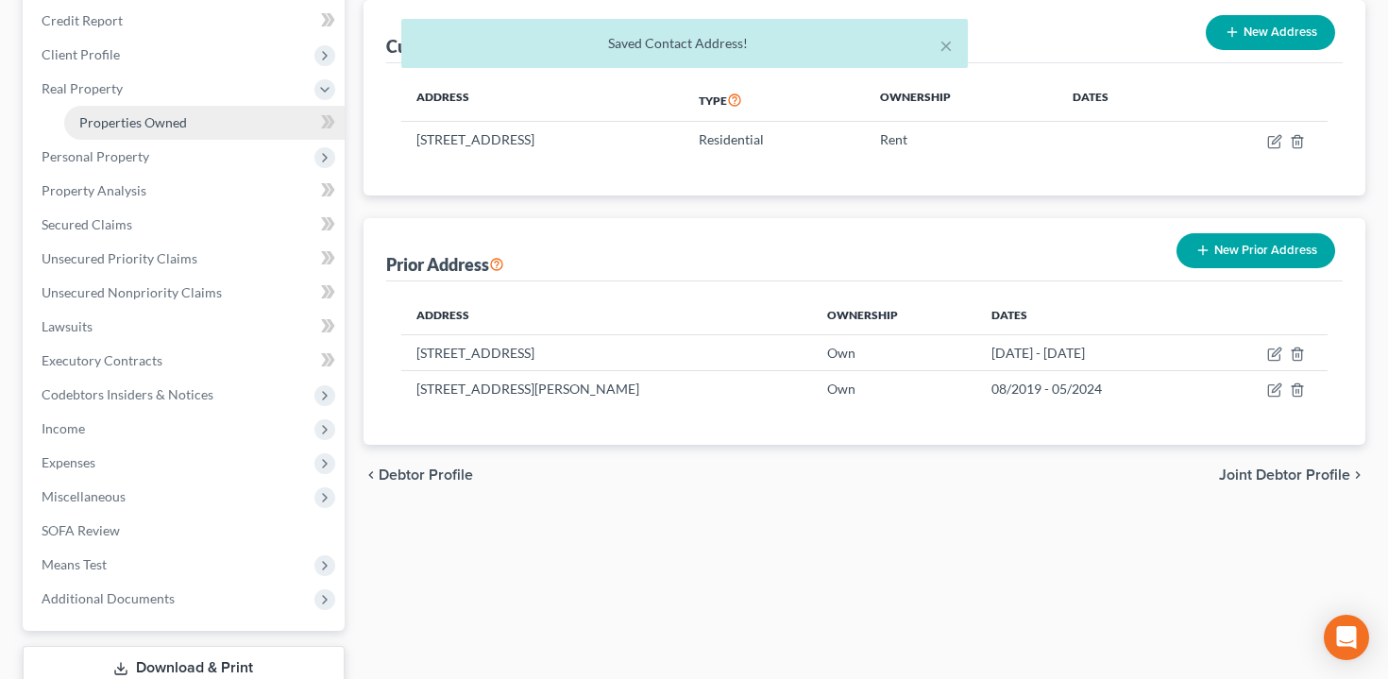
click at [183, 132] on link "Properties Owned" at bounding box center [204, 123] width 281 height 34
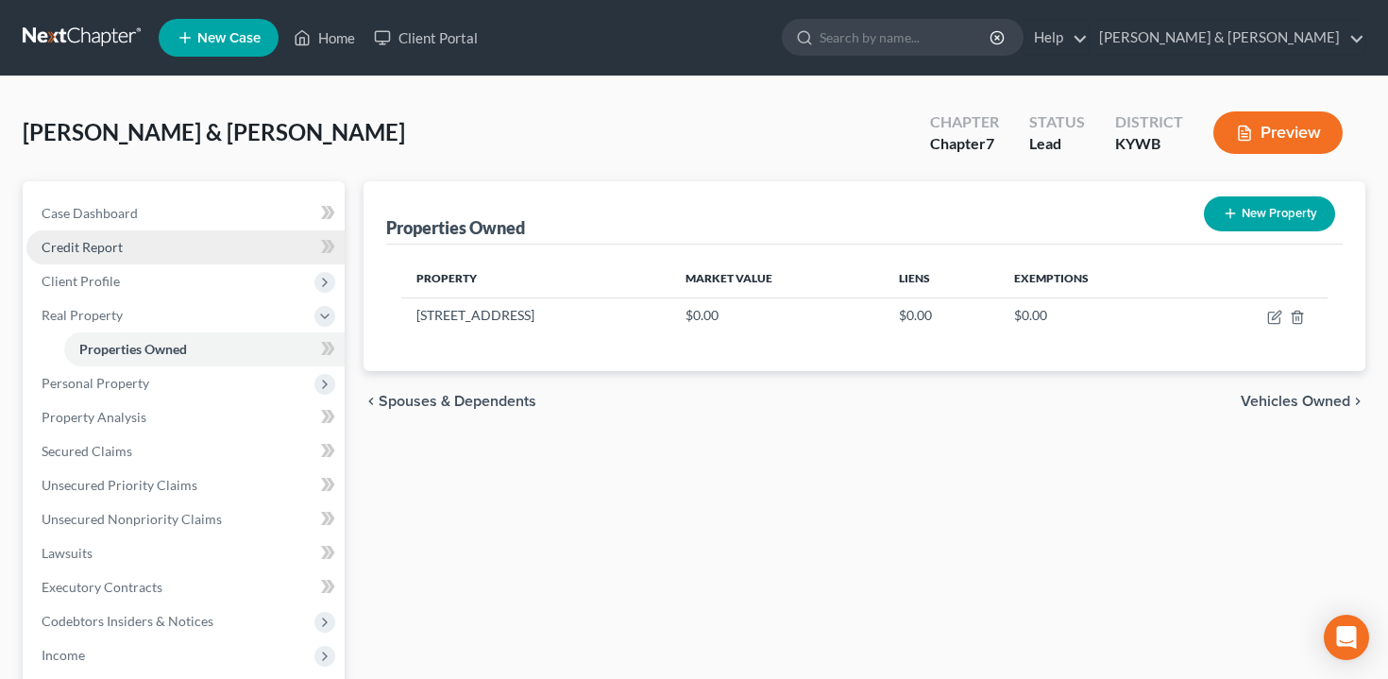
click at [164, 245] on link "Credit Report" at bounding box center [185, 247] width 318 height 34
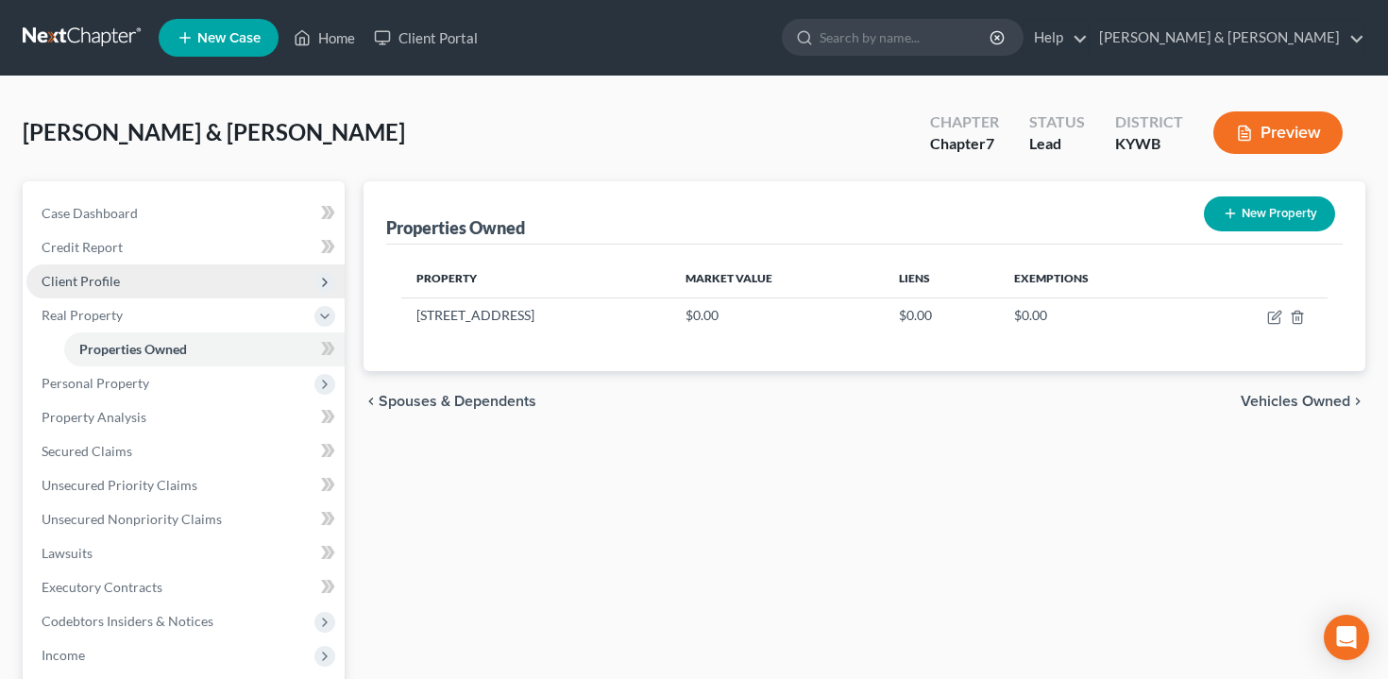
click at [163, 281] on span "Client Profile" at bounding box center [185, 281] width 318 height 34
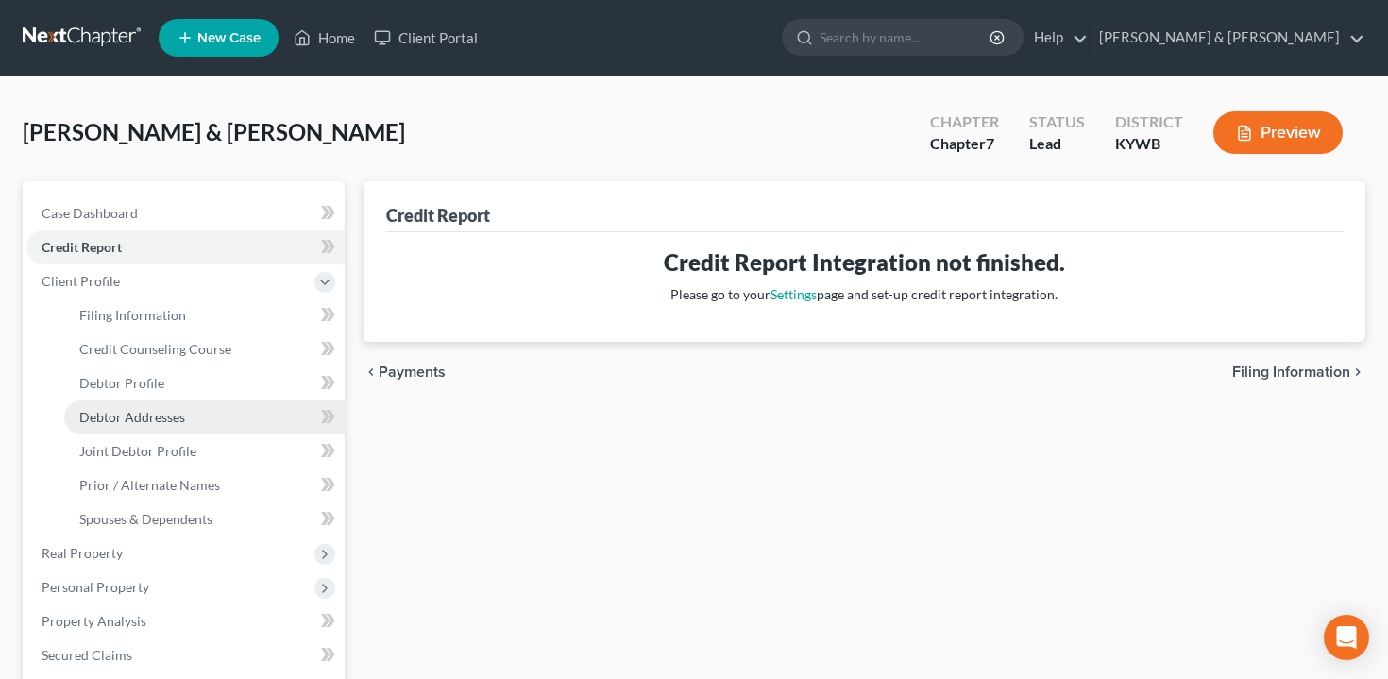
click at [185, 414] on link "Debtor Addresses" at bounding box center [204, 417] width 281 height 34
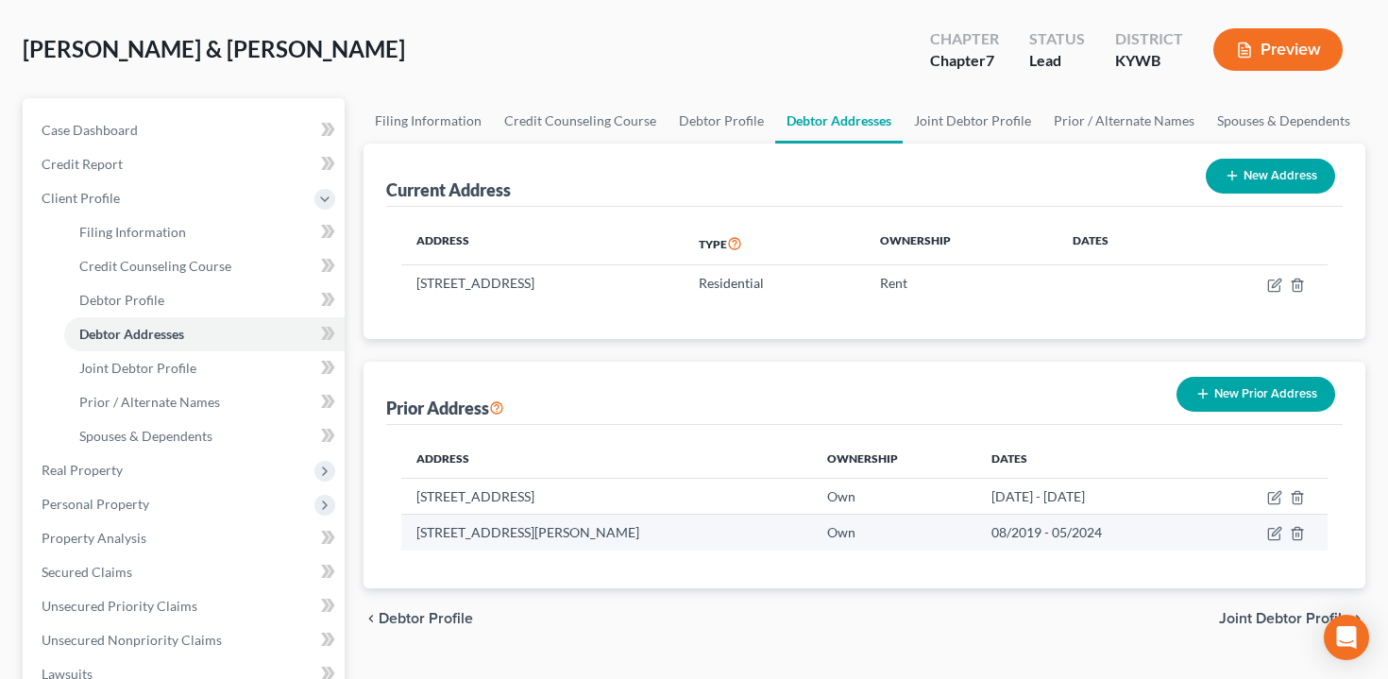
scroll to position [86, 0]
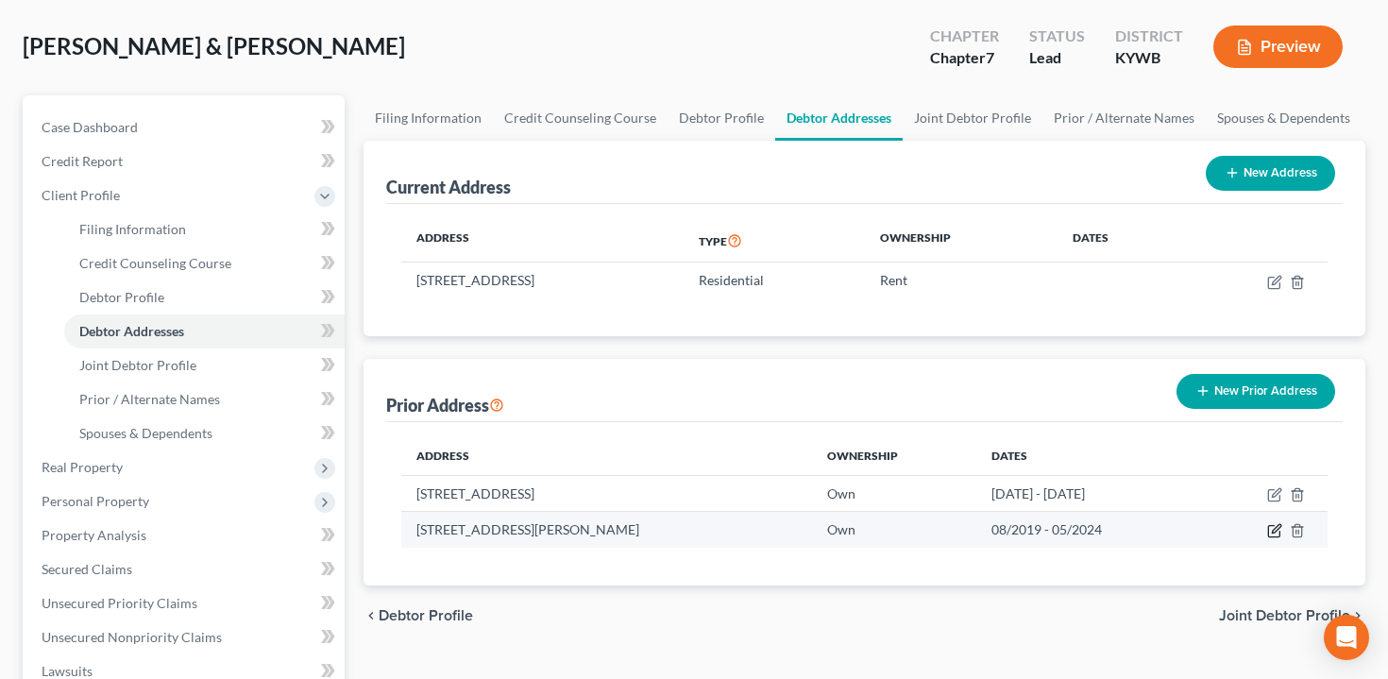
click at [1276, 529] on icon "button" at bounding box center [1275, 530] width 15 height 15
select select "18"
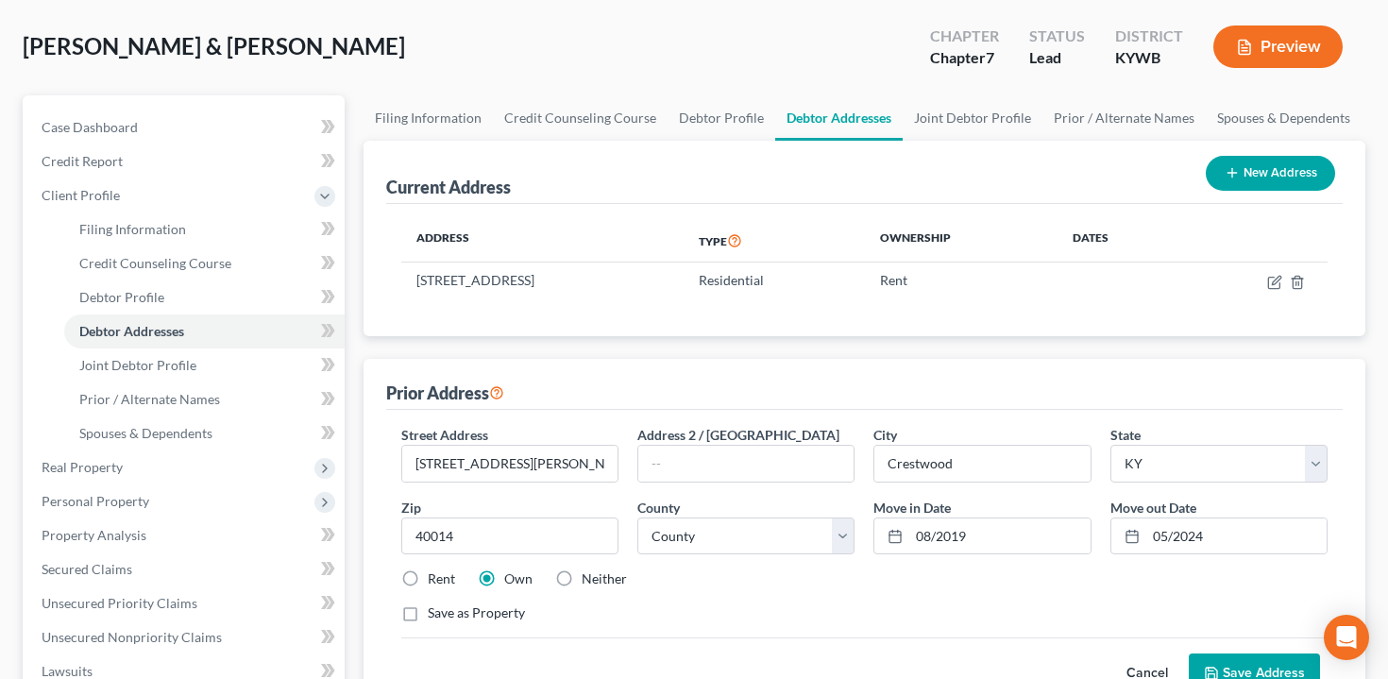
click at [483, 607] on label "Save as Property" at bounding box center [476, 613] width 97 height 19
click at [448, 607] on input "Save as Property" at bounding box center [441, 610] width 12 height 12
checkbox input "true"
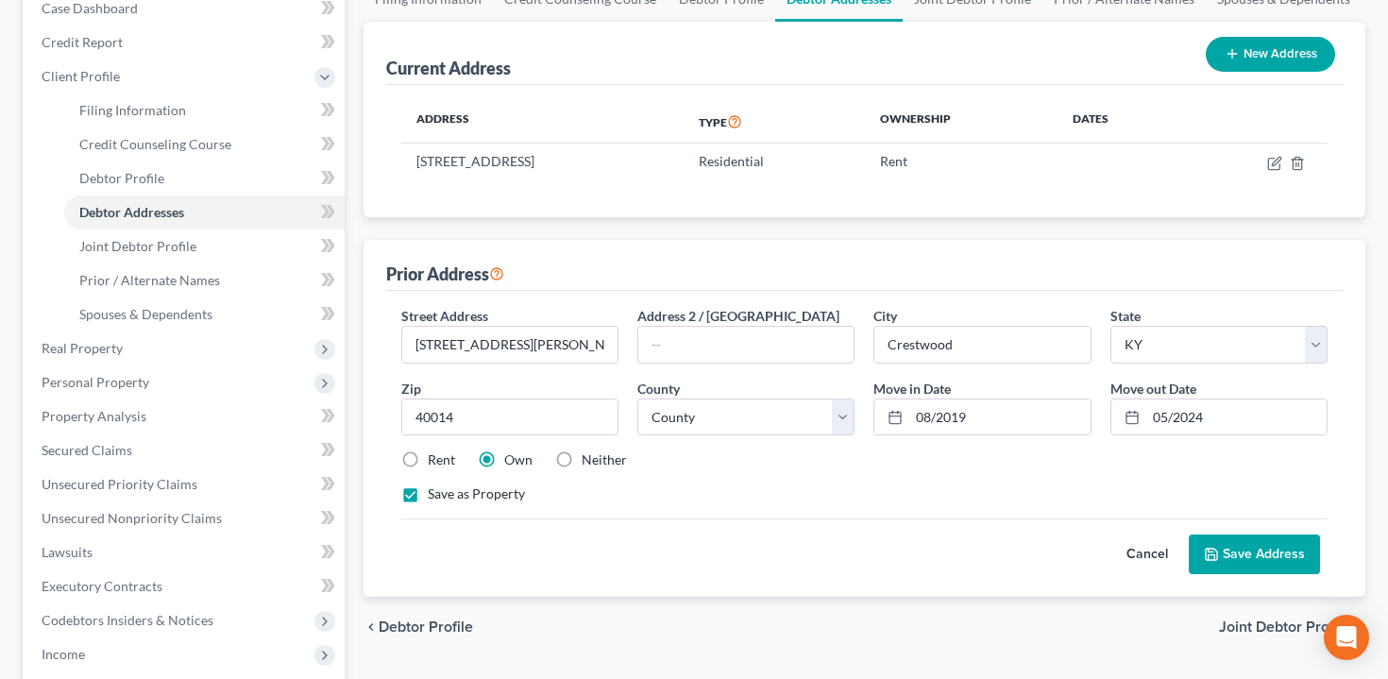
scroll to position [206, 0]
click at [1286, 548] on button "Save Address" at bounding box center [1254, 554] width 131 height 40
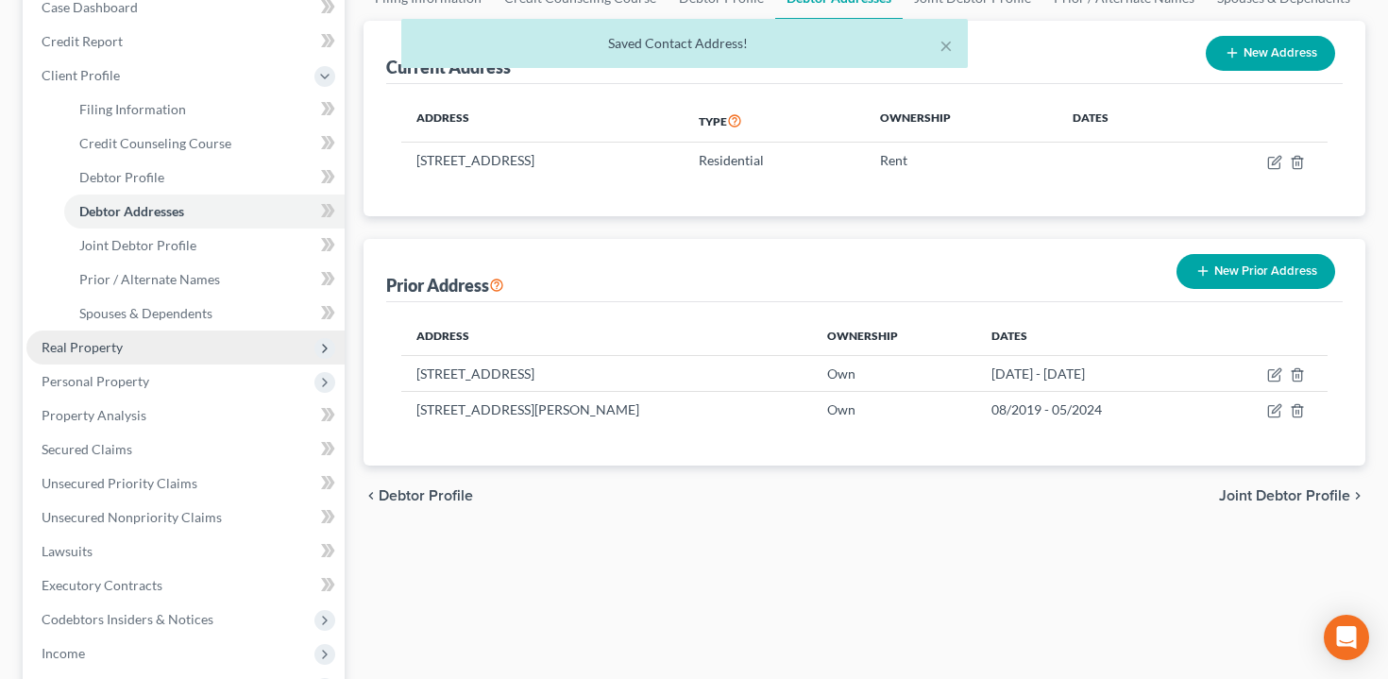
click at [150, 351] on span "Real Property" at bounding box center [185, 348] width 318 height 34
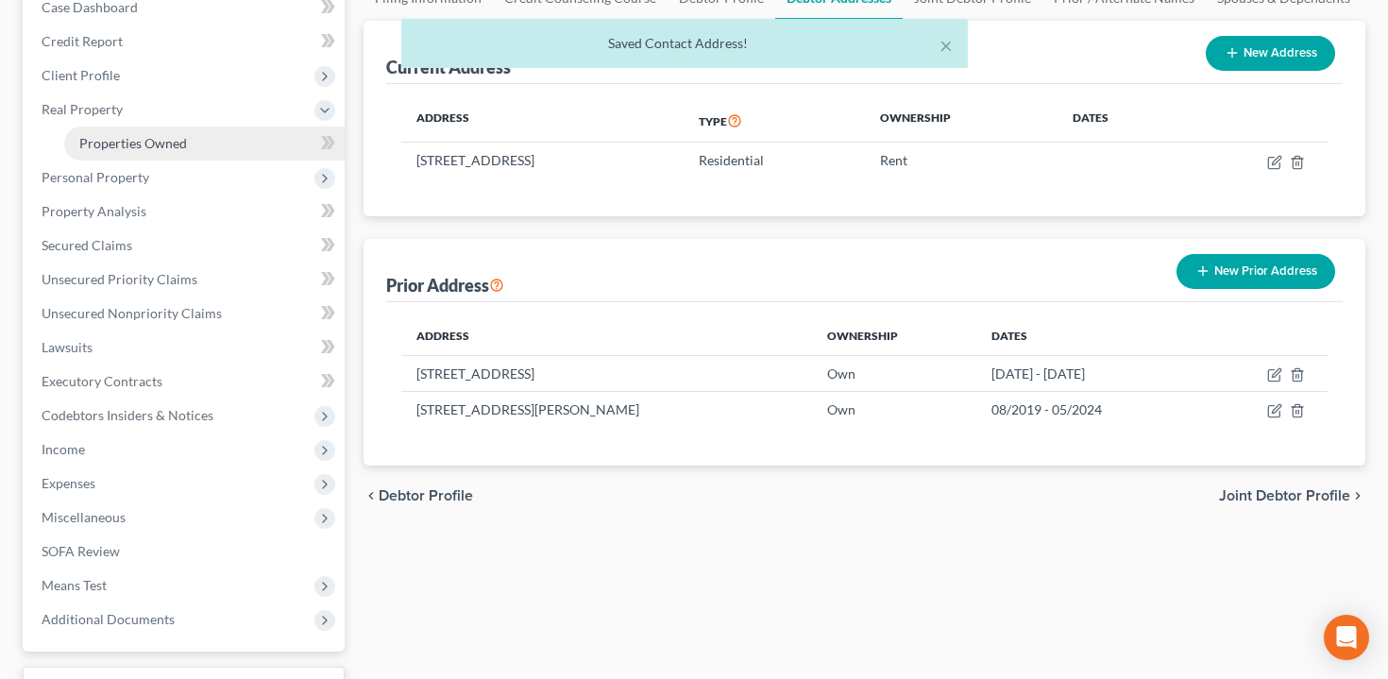
click at [179, 139] on span "Properties Owned" at bounding box center [133, 143] width 108 height 16
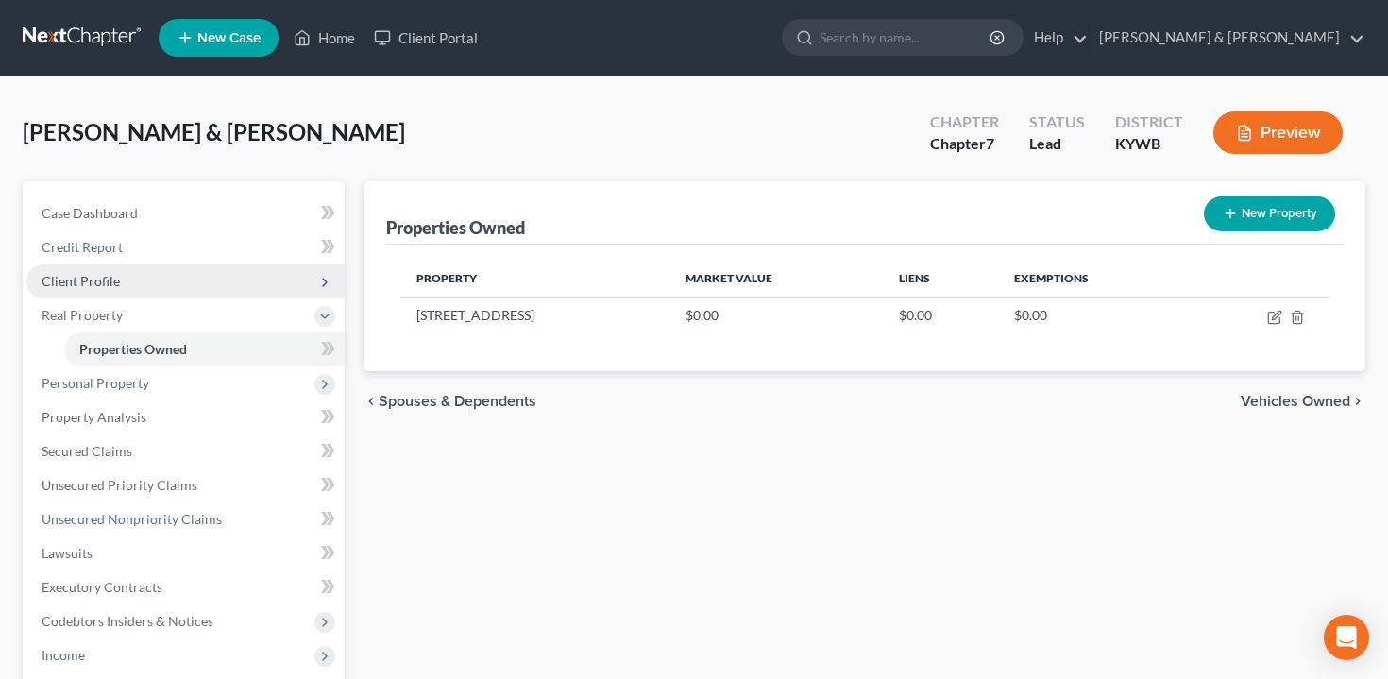
click at [101, 273] on span "Client Profile" at bounding box center [81, 281] width 78 height 16
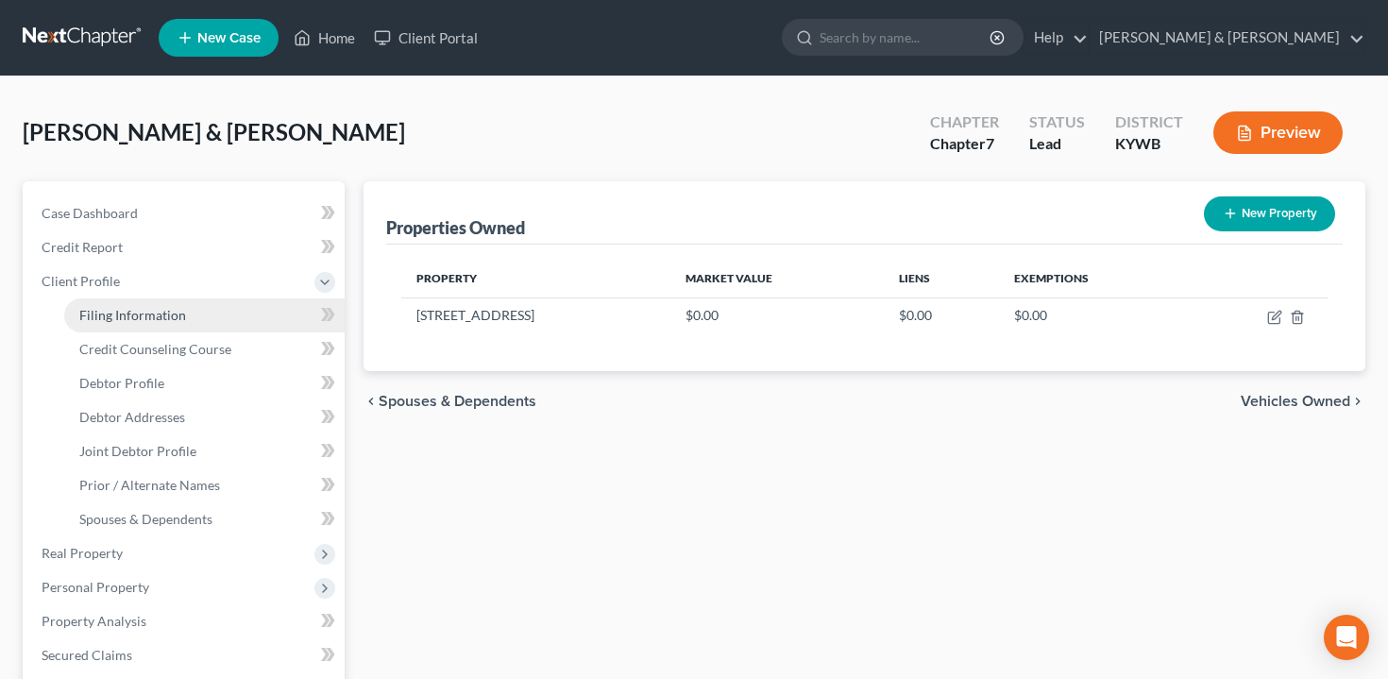
click at [111, 314] on span "Filing Information" at bounding box center [132, 315] width 107 height 16
select select "1"
select select "0"
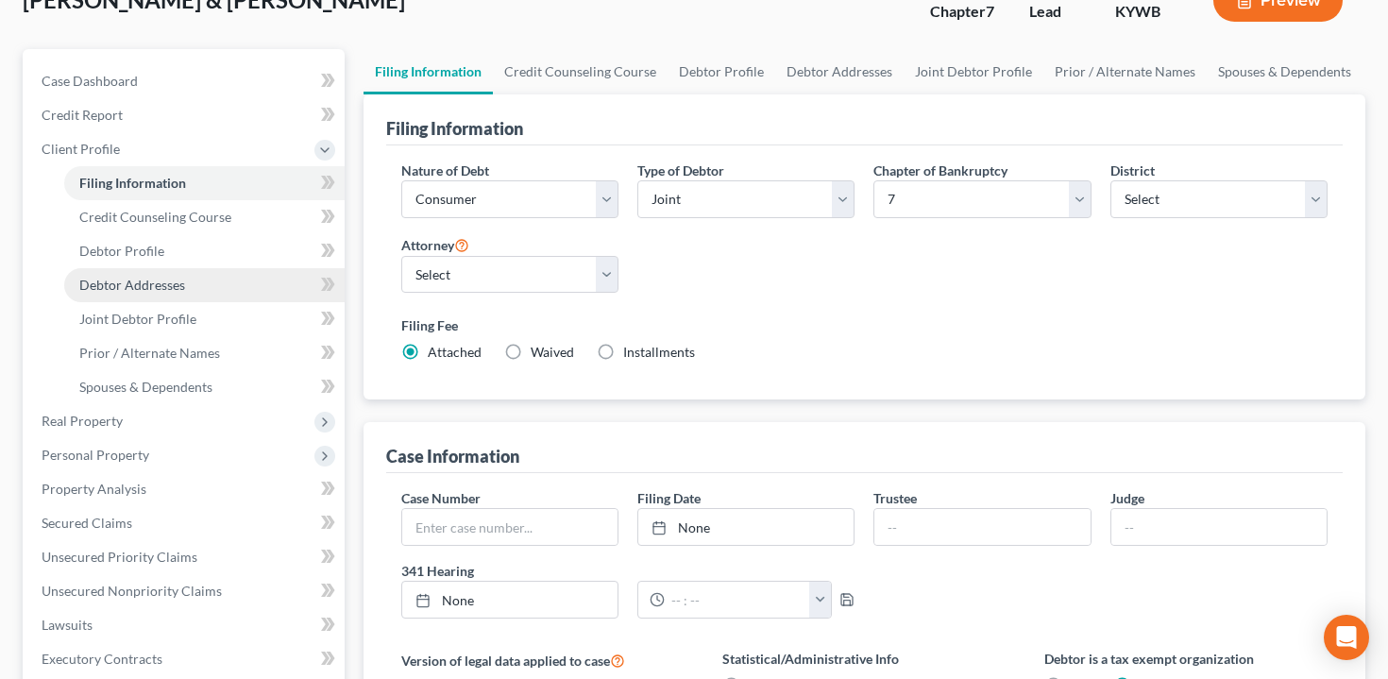
click at [209, 276] on link "Debtor Addresses" at bounding box center [204, 285] width 281 height 34
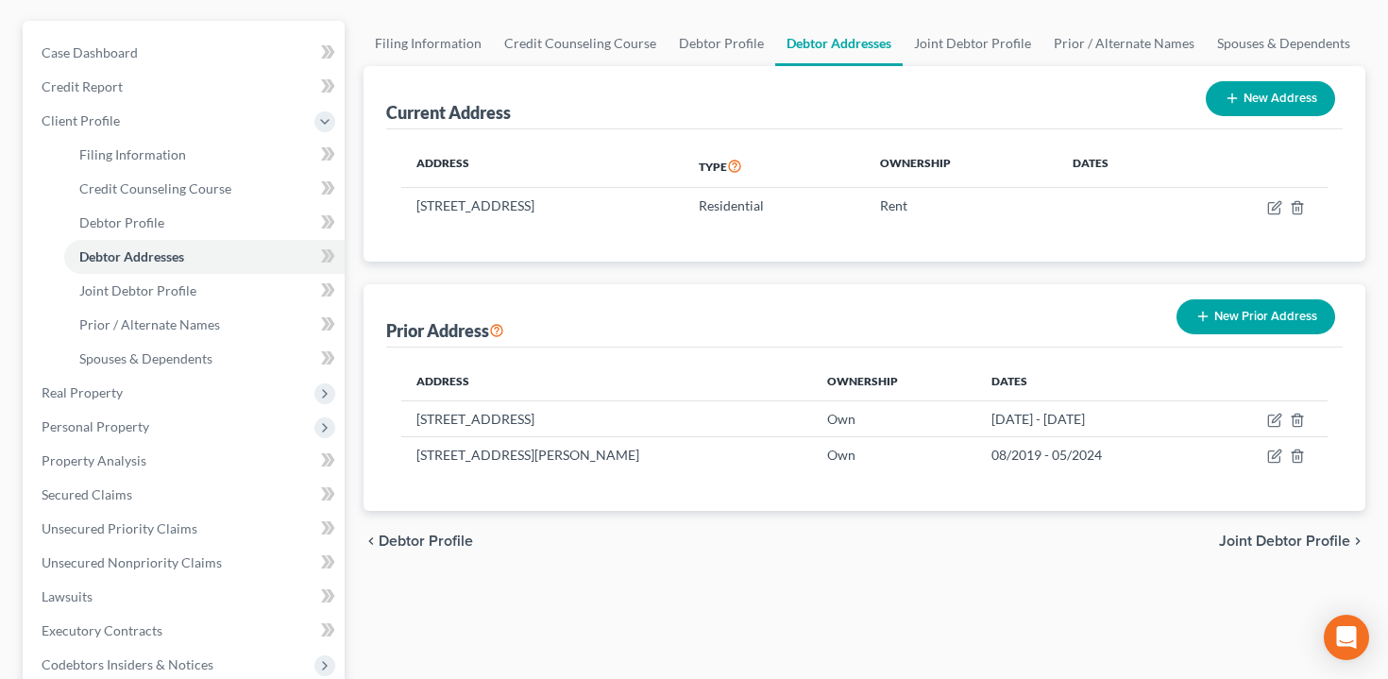
scroll to position [261, 0]
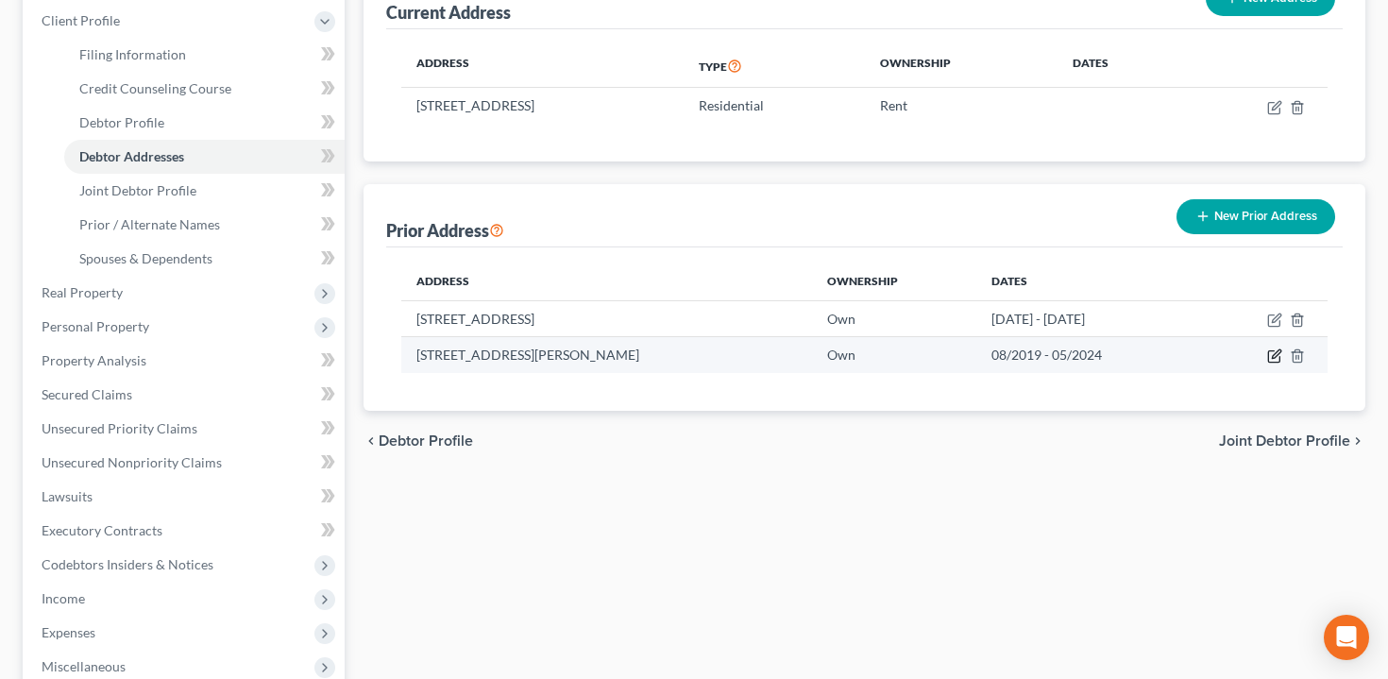
click at [1274, 357] on icon "button" at bounding box center [1276, 354] width 9 height 9
select select "18"
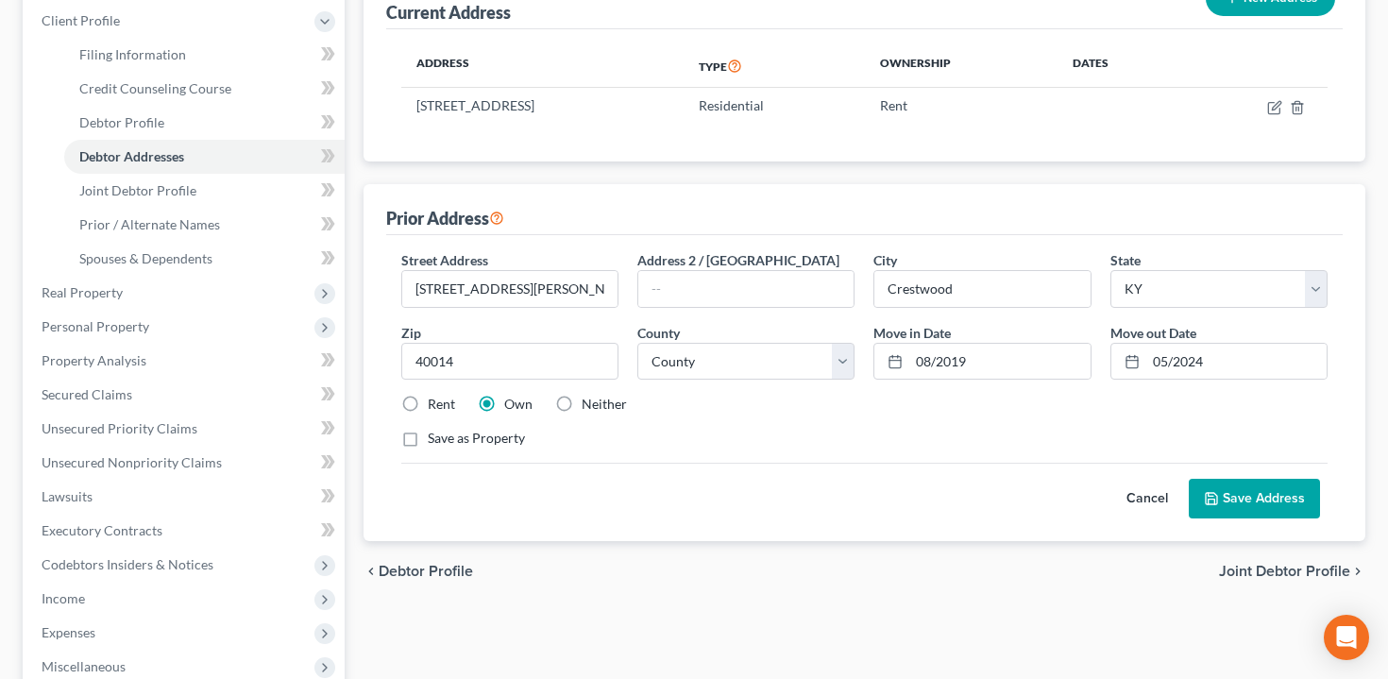
click at [1130, 500] on button "Cancel" at bounding box center [1147, 499] width 83 height 38
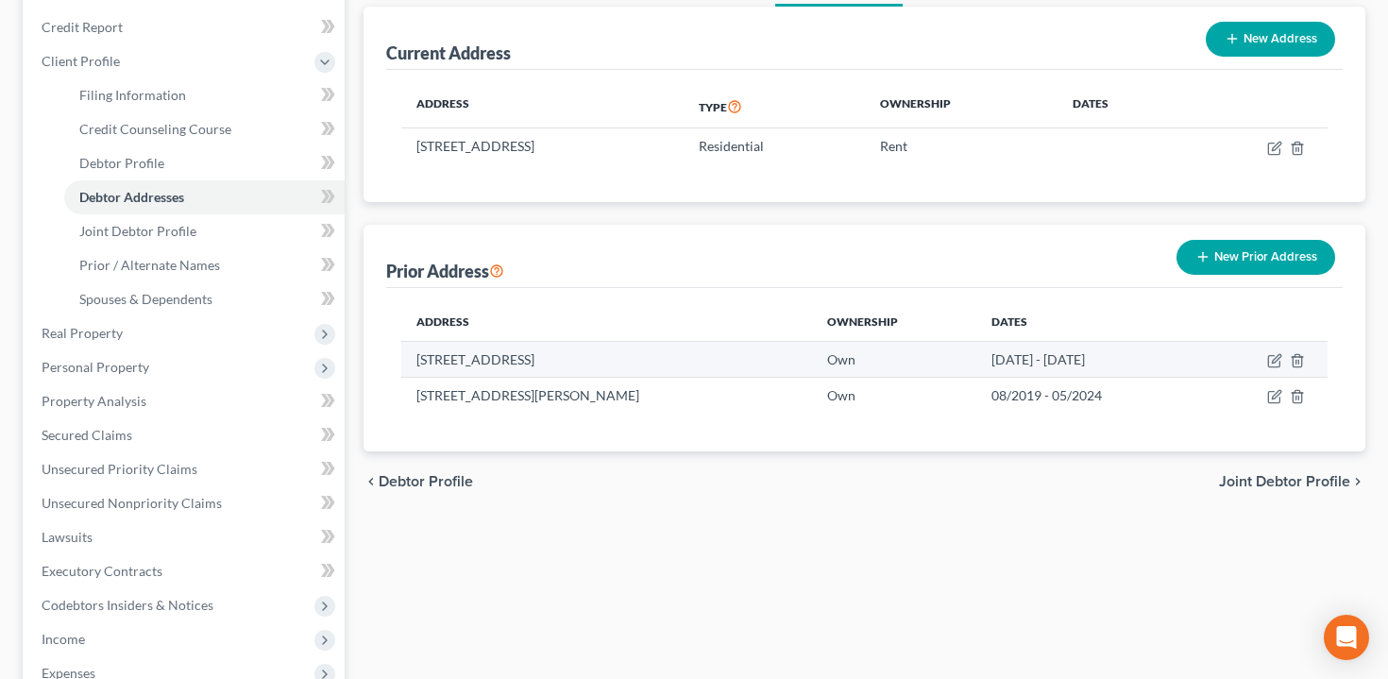
scroll to position [138, 0]
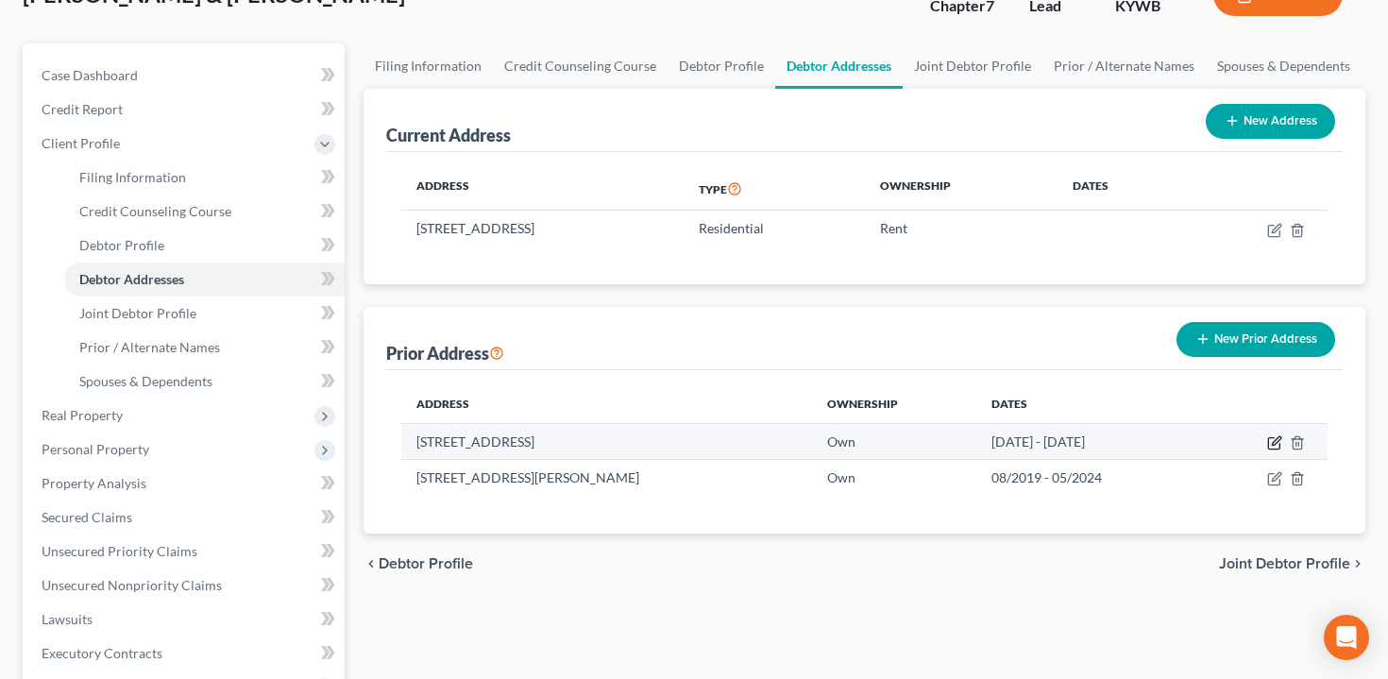
click at [1278, 440] on icon "button" at bounding box center [1276, 440] width 9 height 9
select select "24"
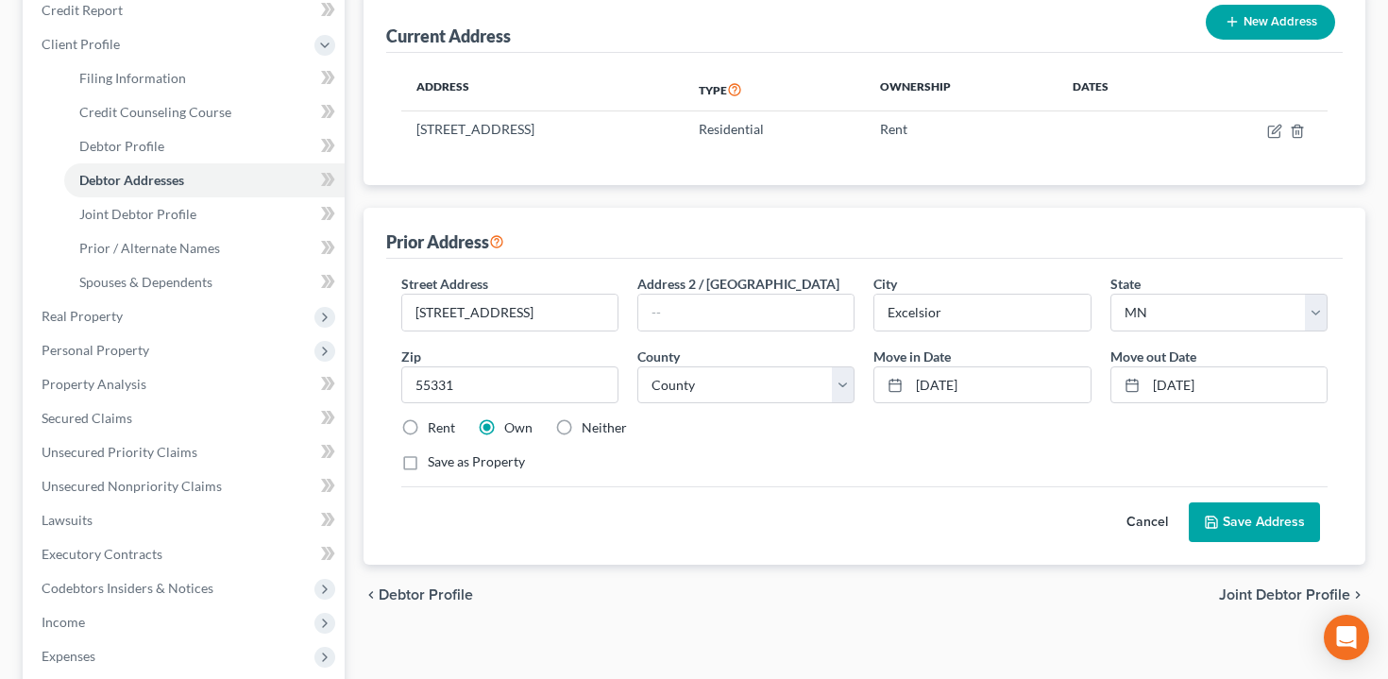
scroll to position [238, 0]
click at [499, 455] on label "Save as Property" at bounding box center [476, 460] width 97 height 19
click at [448, 455] on input "Save as Property" at bounding box center [441, 457] width 12 height 12
checkbox input "true"
click at [1255, 525] on button "Save Address" at bounding box center [1254, 522] width 131 height 40
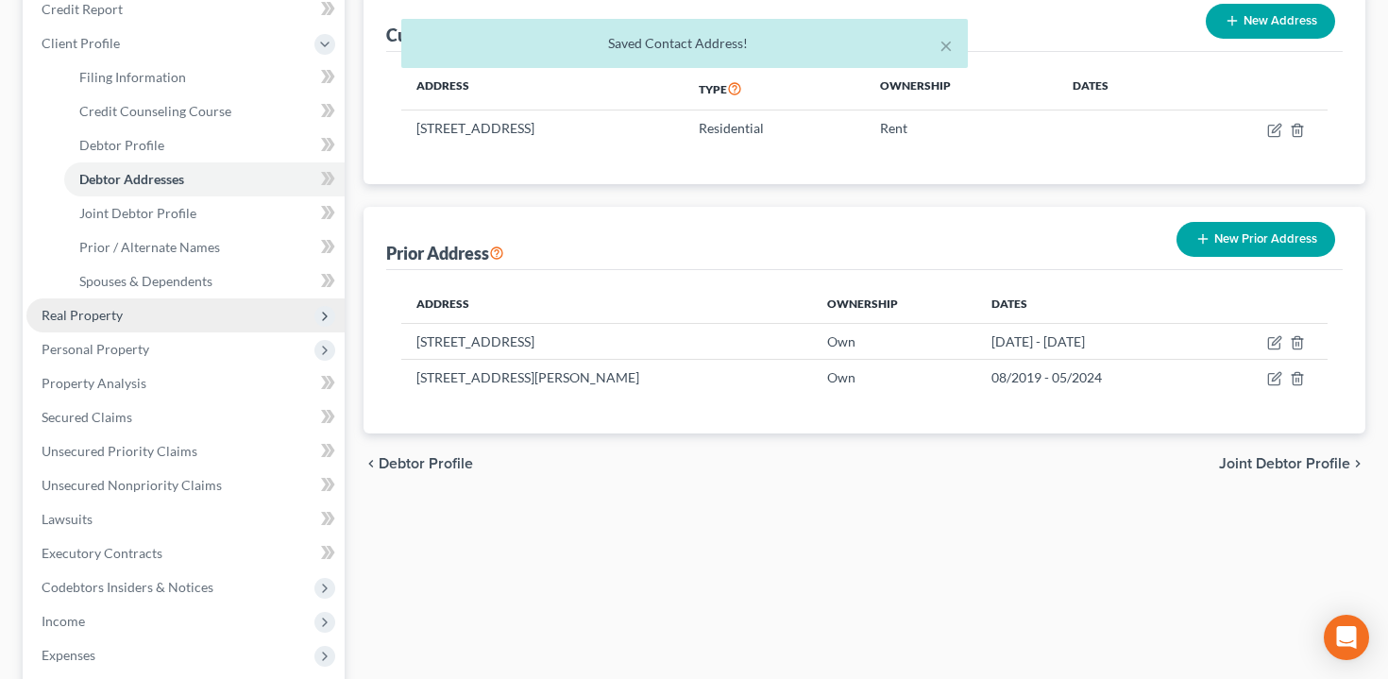
click at [145, 319] on span "Real Property" at bounding box center [185, 315] width 318 height 34
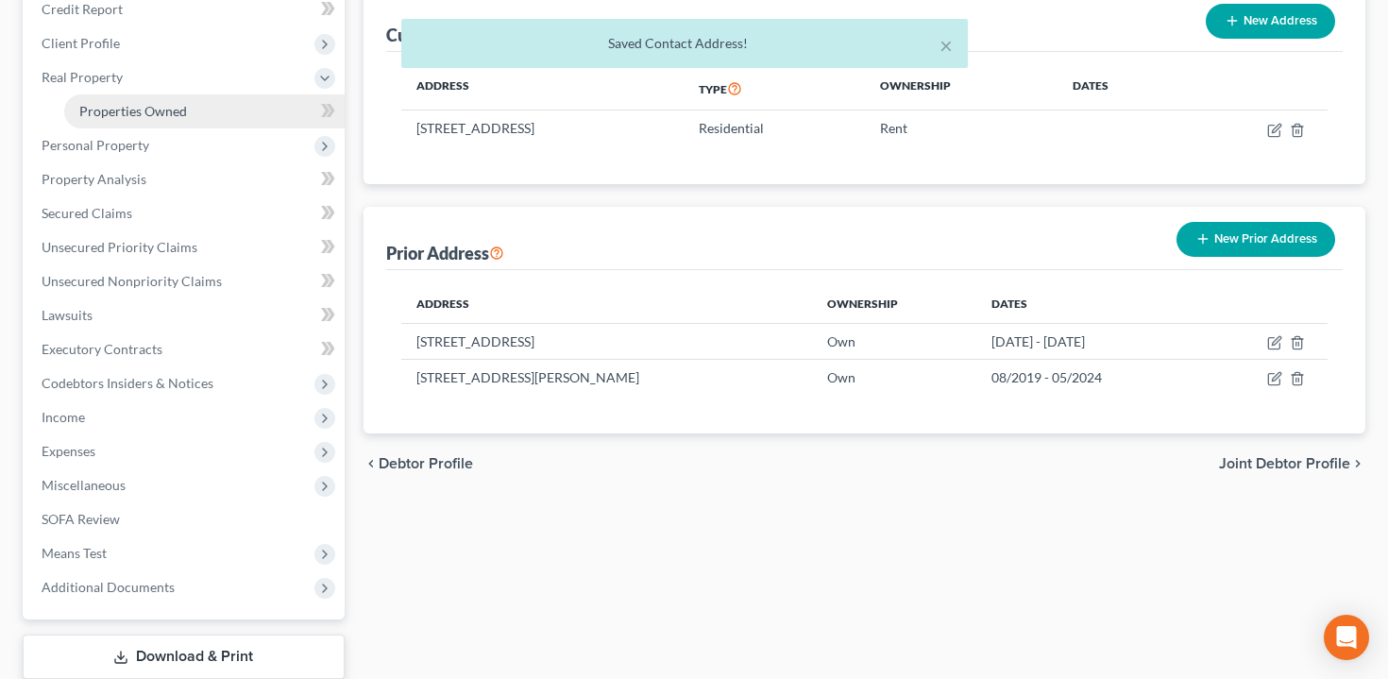
click at [162, 100] on link "Properties Owned" at bounding box center [204, 111] width 281 height 34
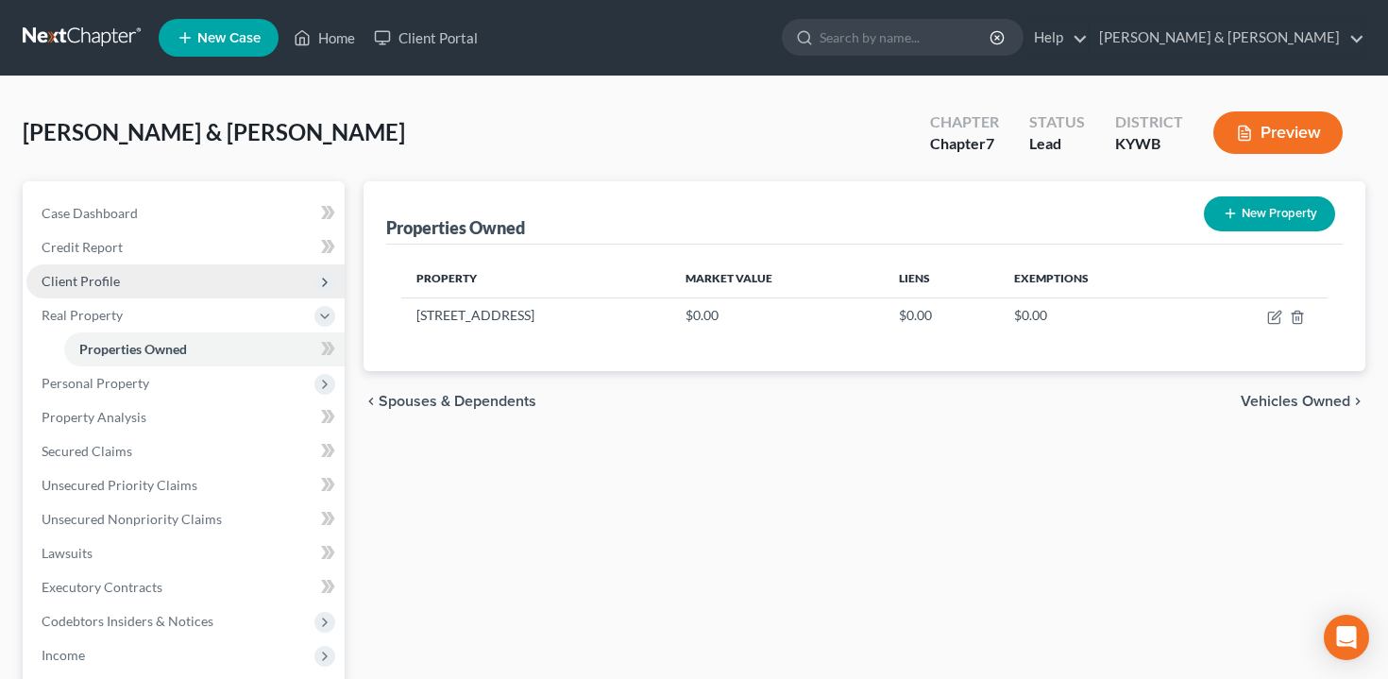
click at [162, 268] on span "Client Profile" at bounding box center [185, 281] width 318 height 34
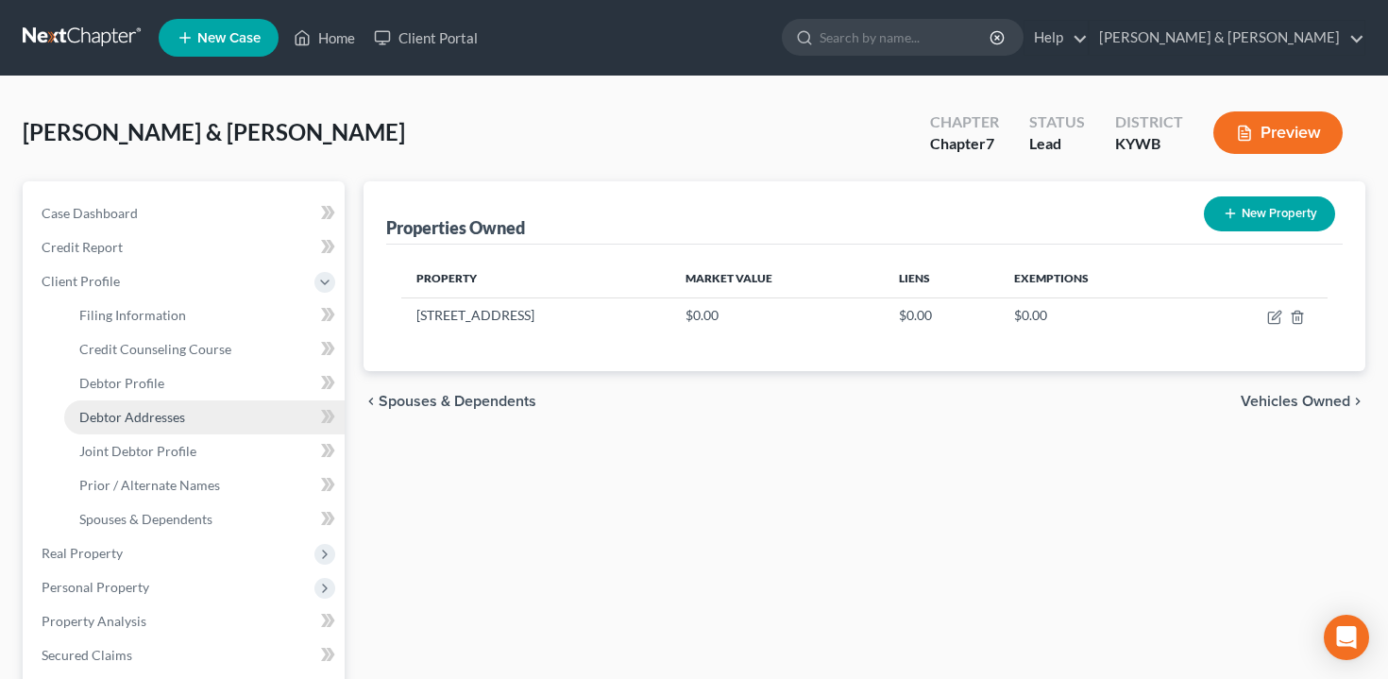
click at [191, 414] on link "Debtor Addresses" at bounding box center [204, 417] width 281 height 34
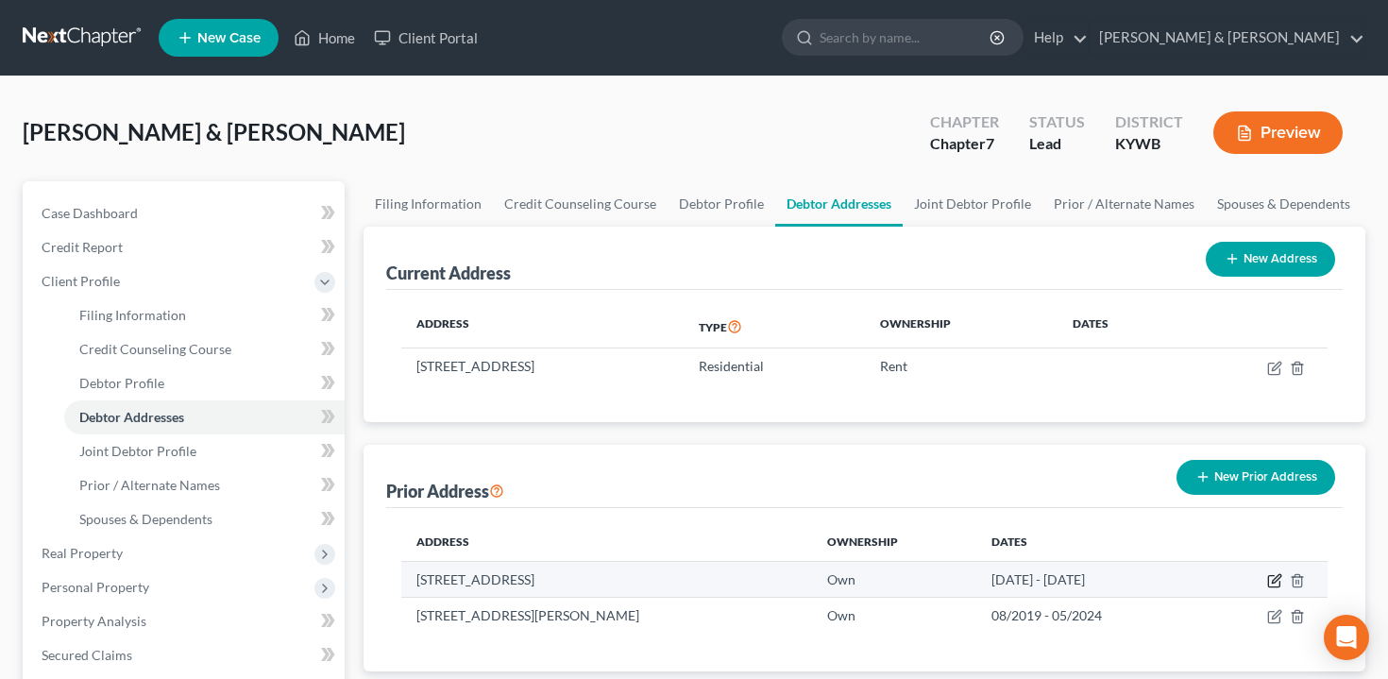
click at [1274, 579] on icon "button" at bounding box center [1276, 578] width 9 height 9
select select "24"
select select "9"
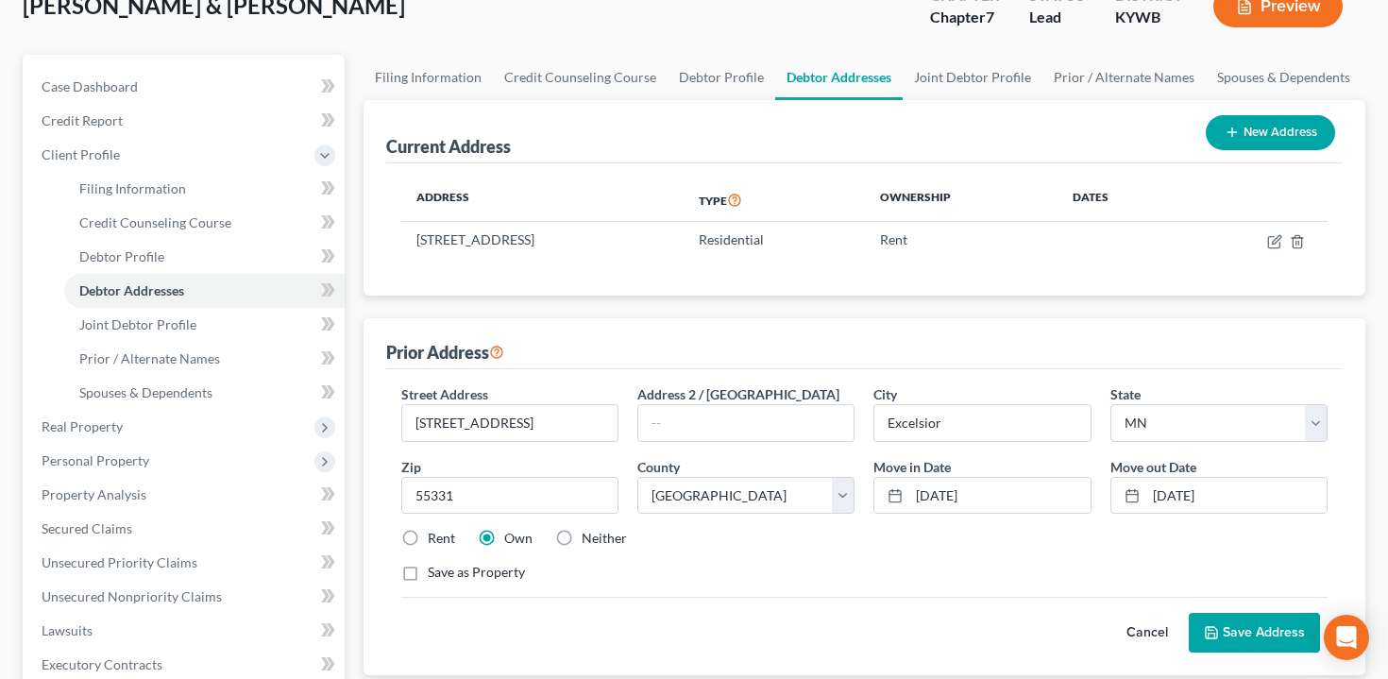
scroll to position [248, 0]
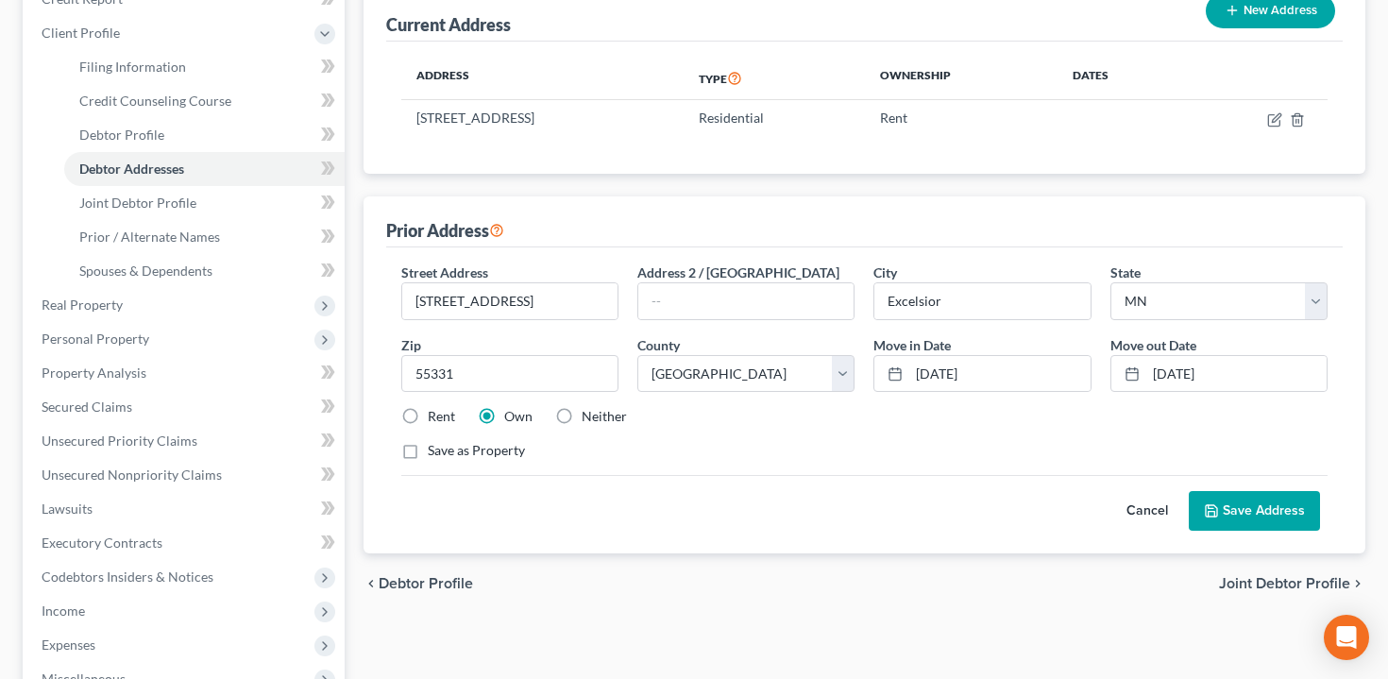
click at [1152, 503] on button "Cancel" at bounding box center [1147, 511] width 83 height 38
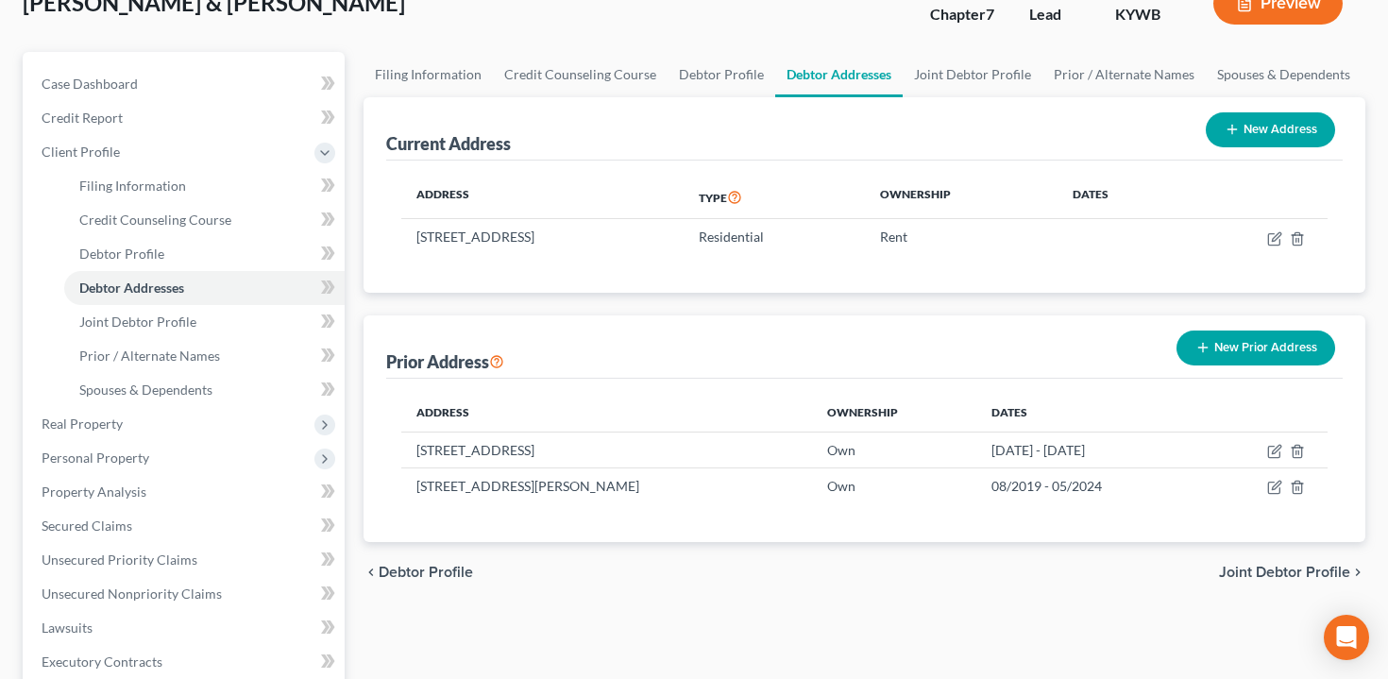
scroll to position [130, 0]
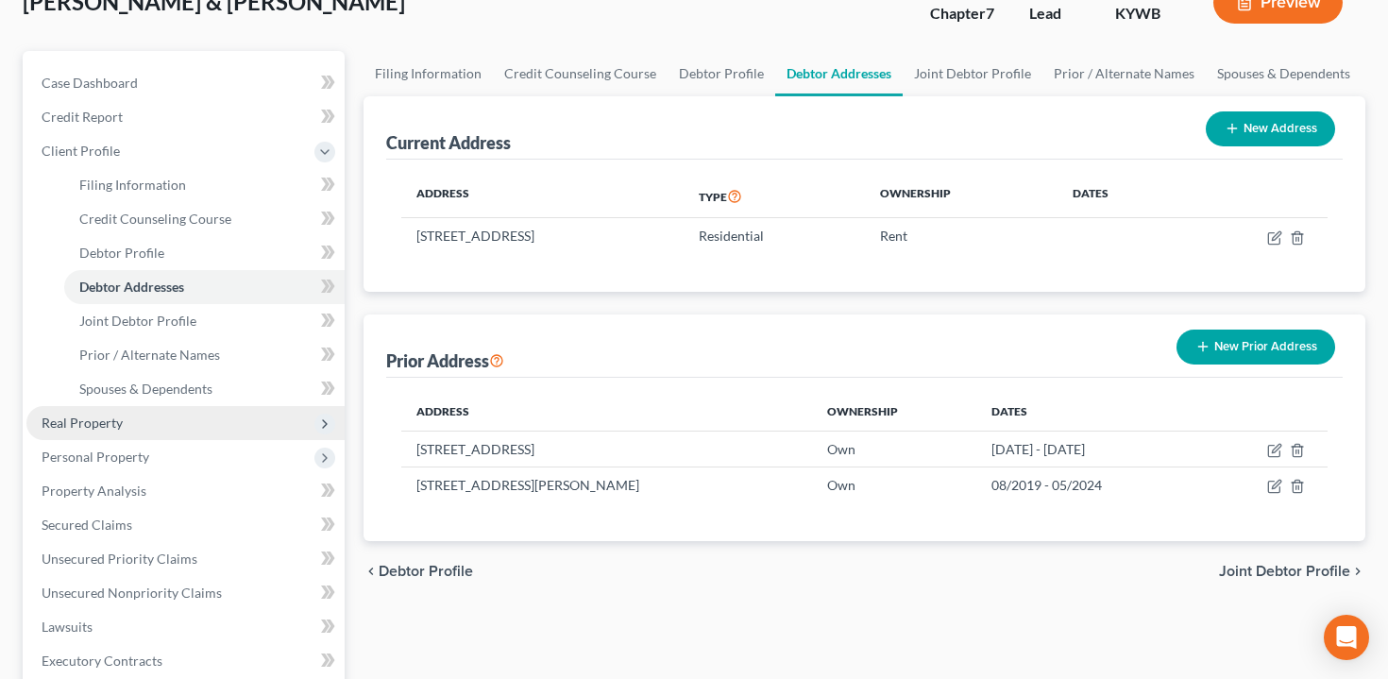
click at [214, 429] on span "Real Property" at bounding box center [185, 423] width 318 height 34
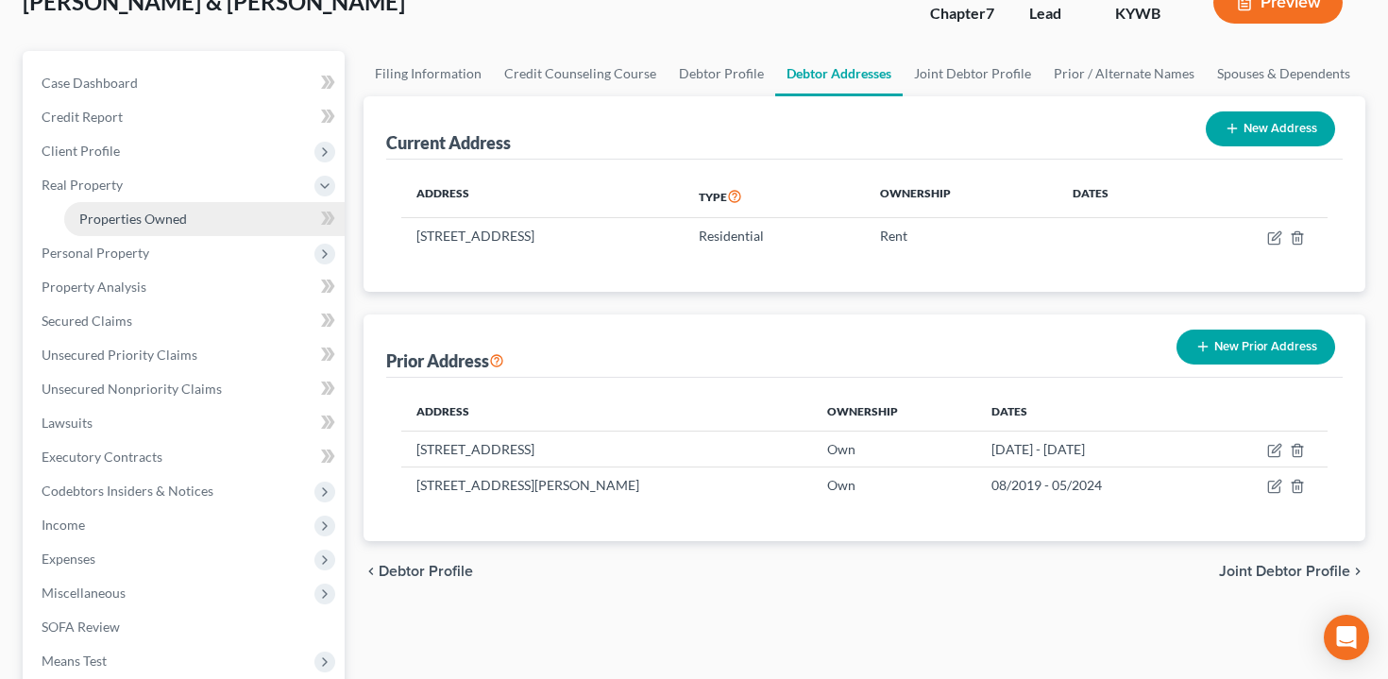
click at [210, 211] on link "Properties Owned" at bounding box center [204, 219] width 281 height 34
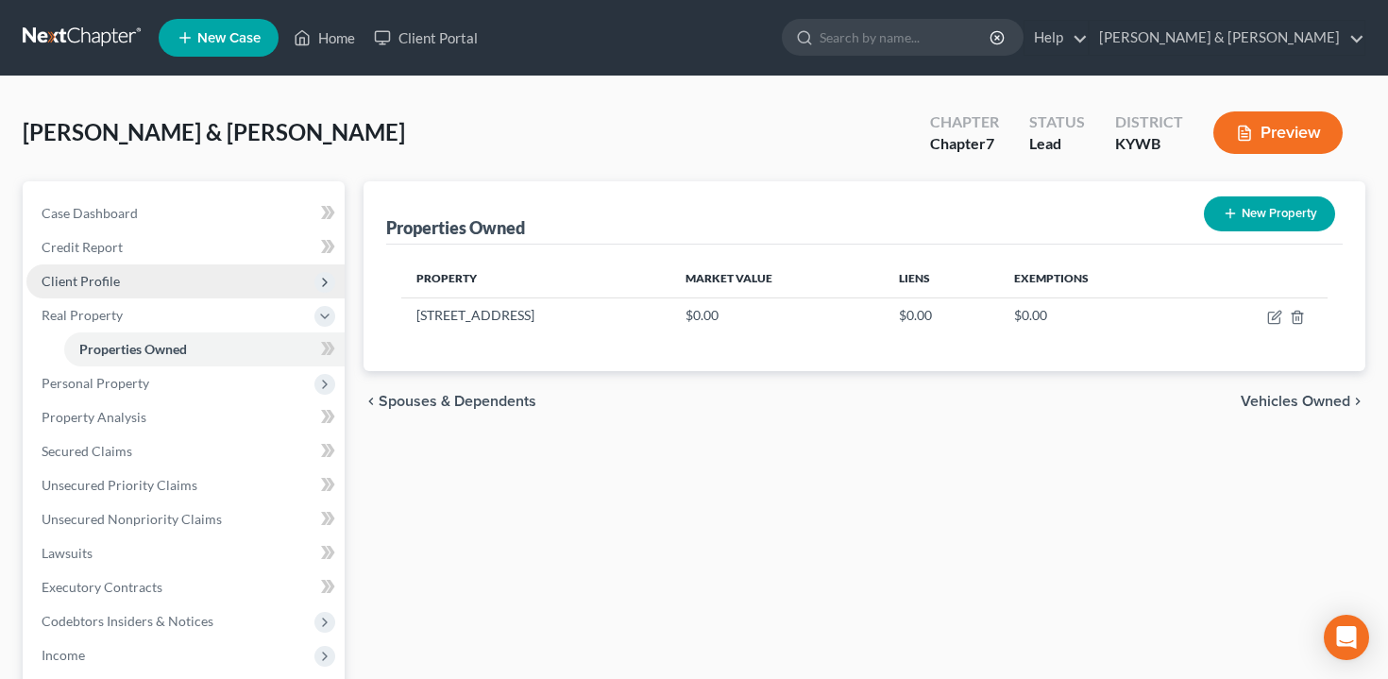
click at [142, 275] on span "Client Profile" at bounding box center [185, 281] width 318 height 34
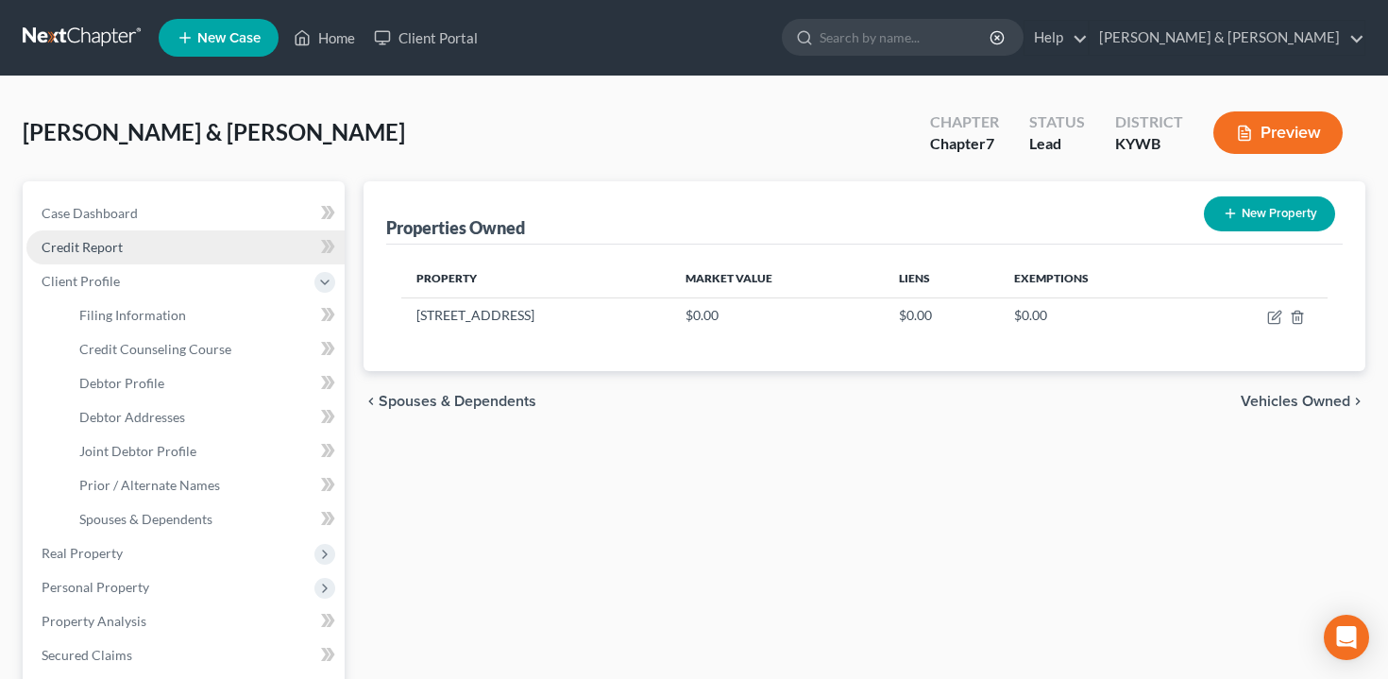
click at [147, 258] on link "Credit Report" at bounding box center [185, 247] width 318 height 34
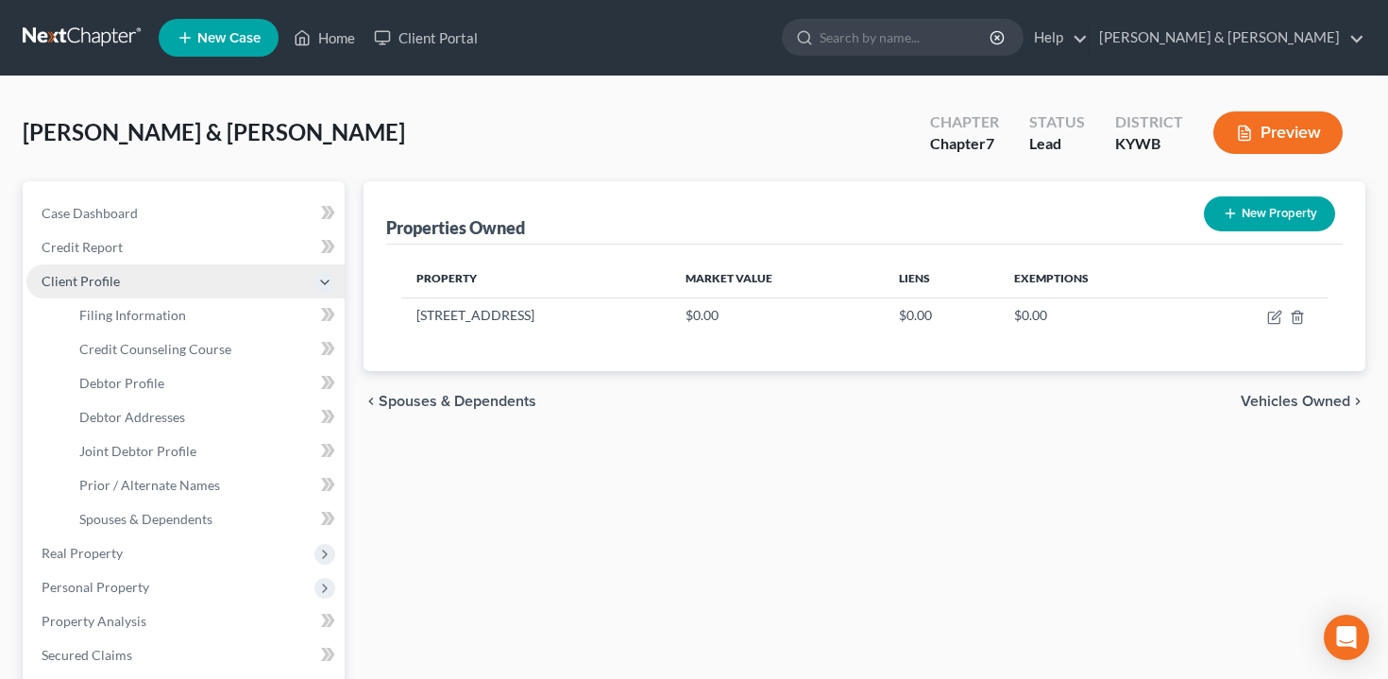
click at [144, 278] on span "Client Profile" at bounding box center [185, 281] width 318 height 34
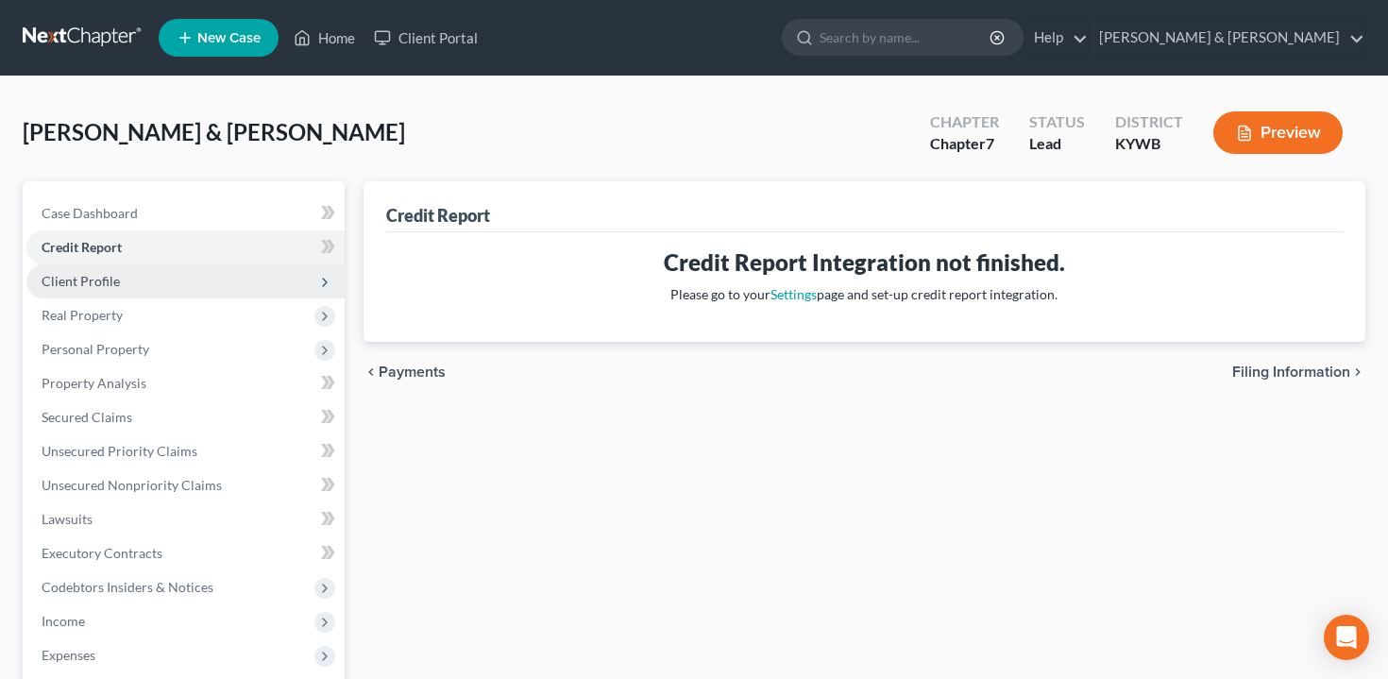
click at [158, 264] on span "Client Profile" at bounding box center [185, 281] width 318 height 34
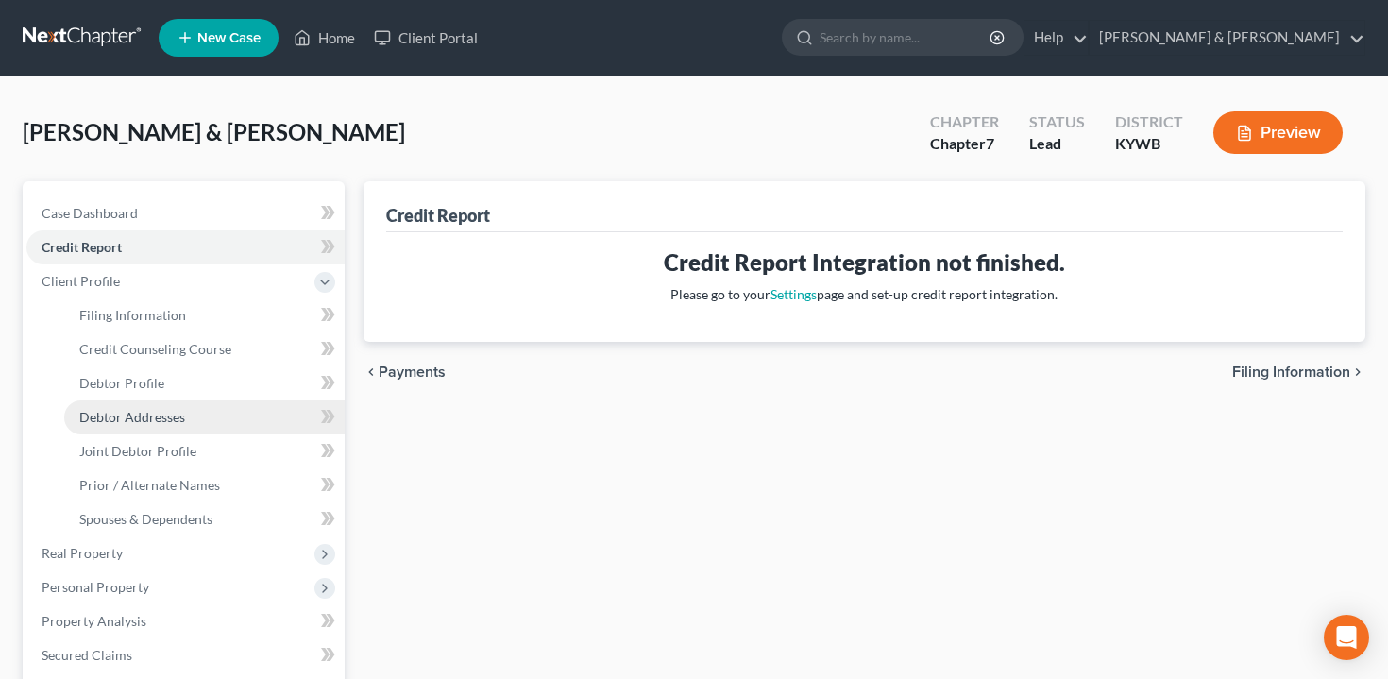
click at [188, 416] on link "Debtor Addresses" at bounding box center [204, 417] width 281 height 34
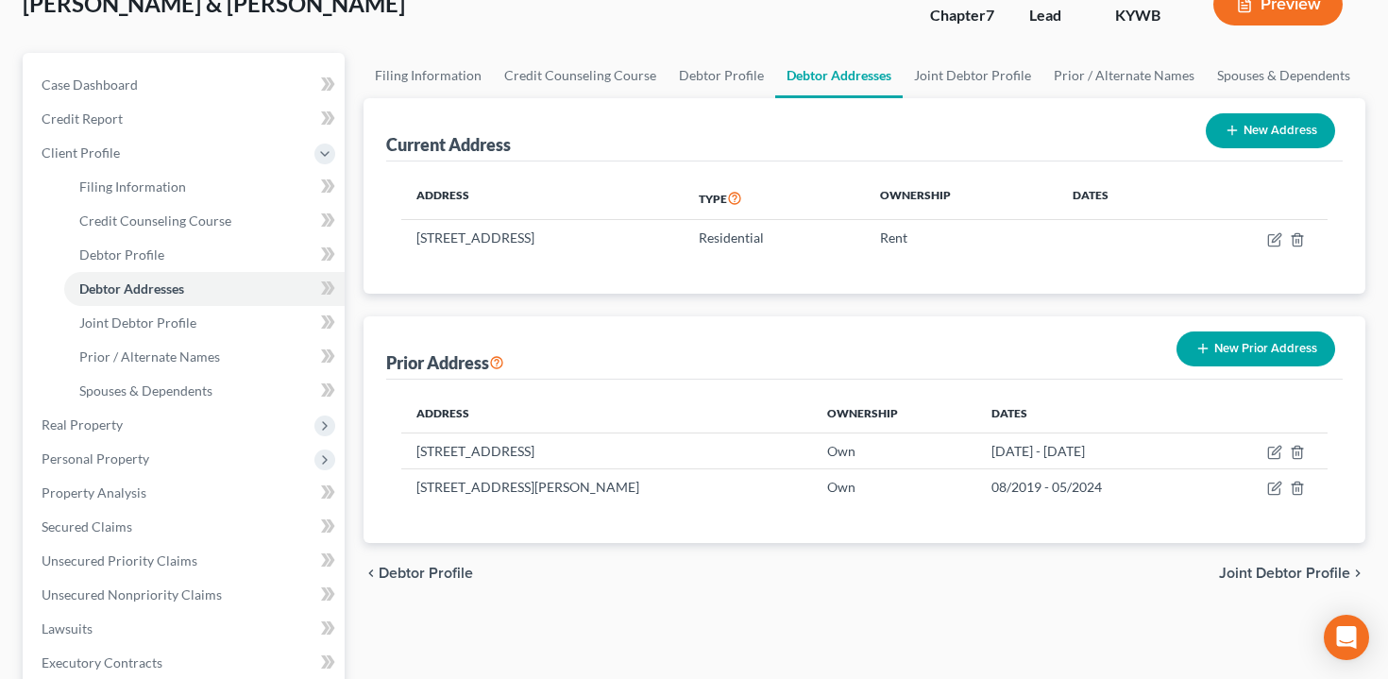
scroll to position [119, 0]
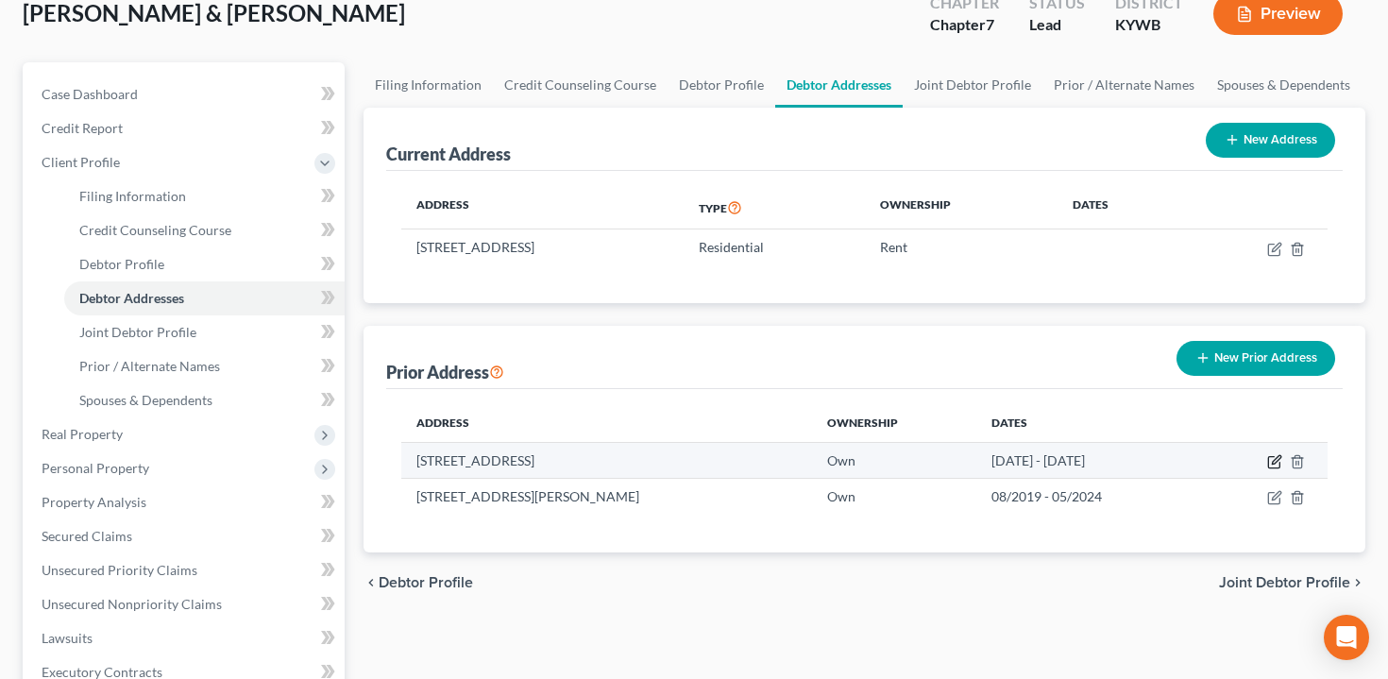
click at [1275, 461] on icon "button" at bounding box center [1275, 461] width 15 height 15
select select "24"
select select "9"
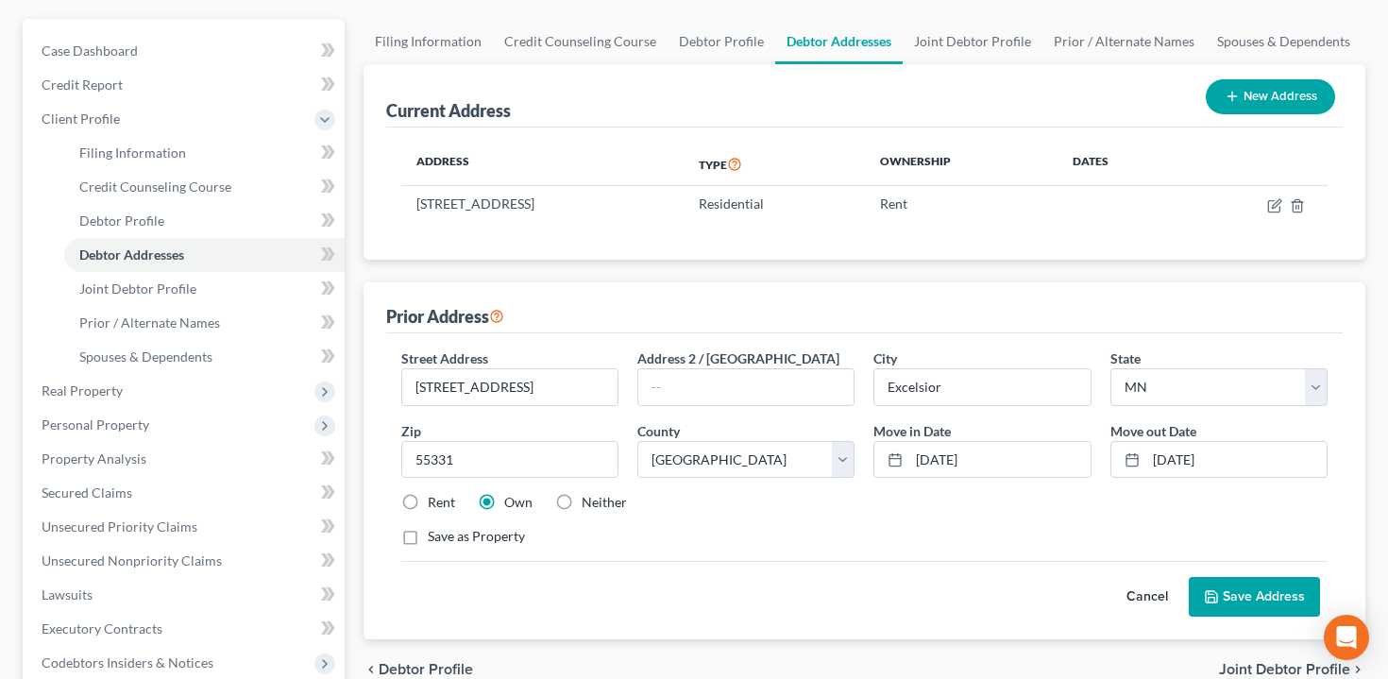
scroll to position [163, 0]
